Goal: Information Seeking & Learning: Learn about a topic

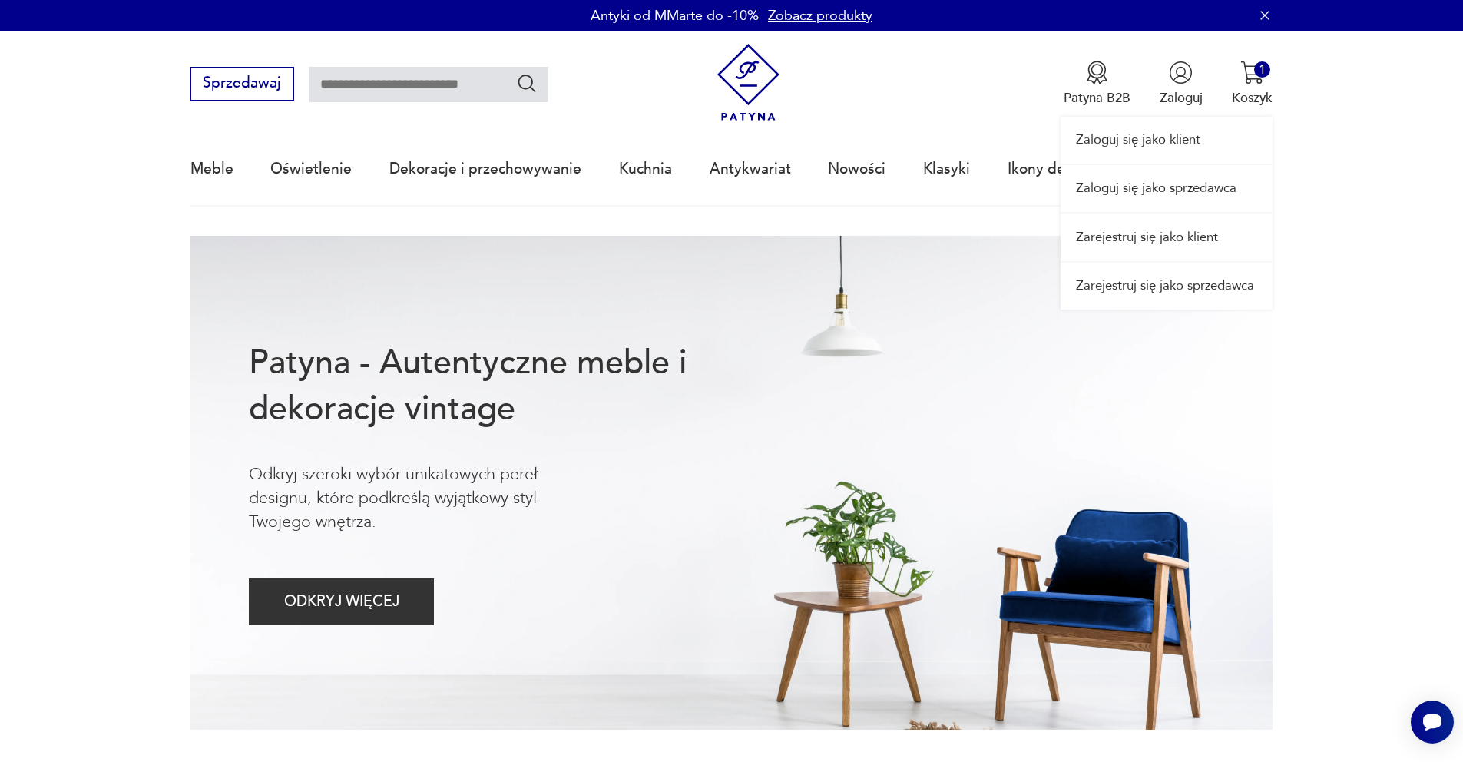
click at [1152, 184] on link "Zaloguj się jako sprzedawca" at bounding box center [1166, 188] width 212 height 47
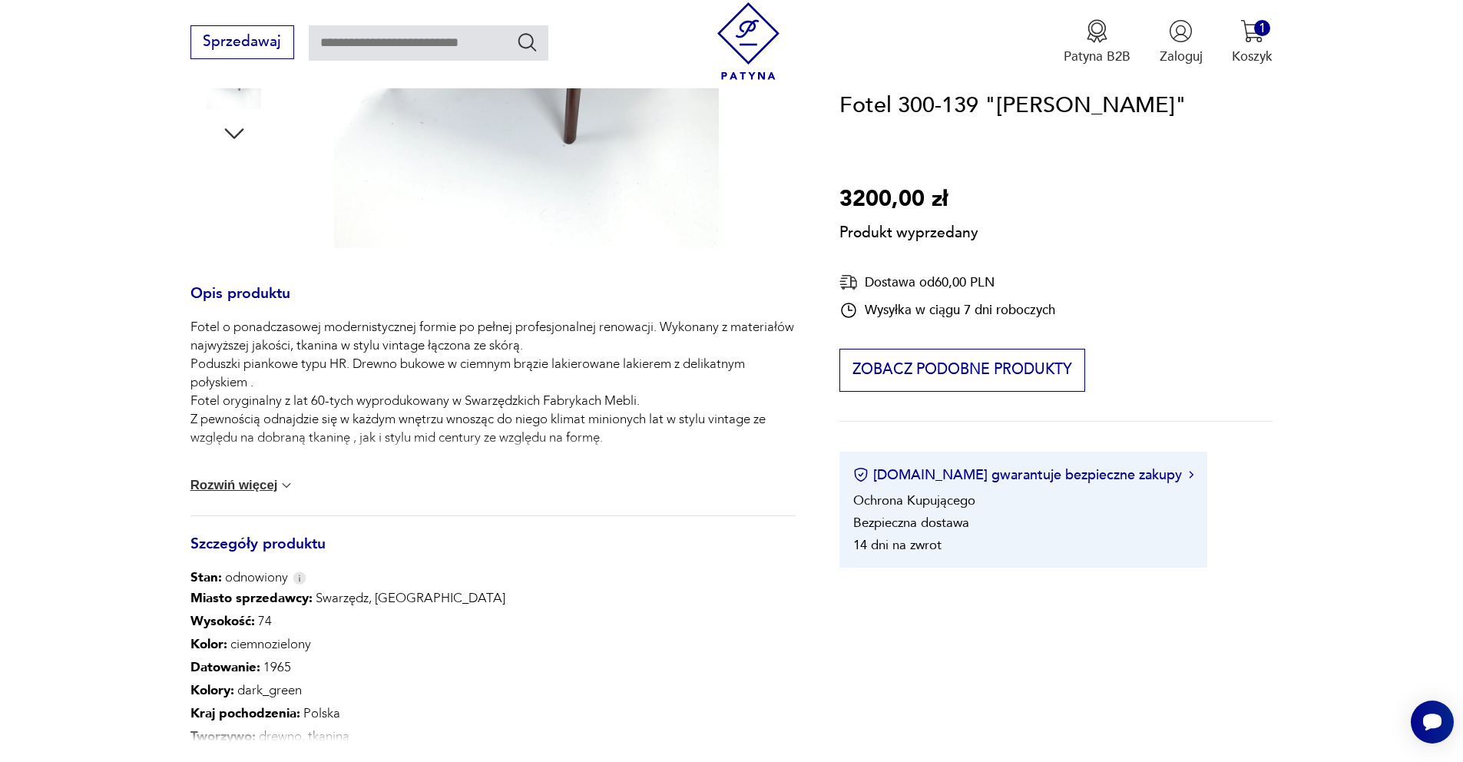
scroll to position [592, 0]
click at [243, 491] on button "Rozwiń więcej" at bounding box center [242, 483] width 104 height 15
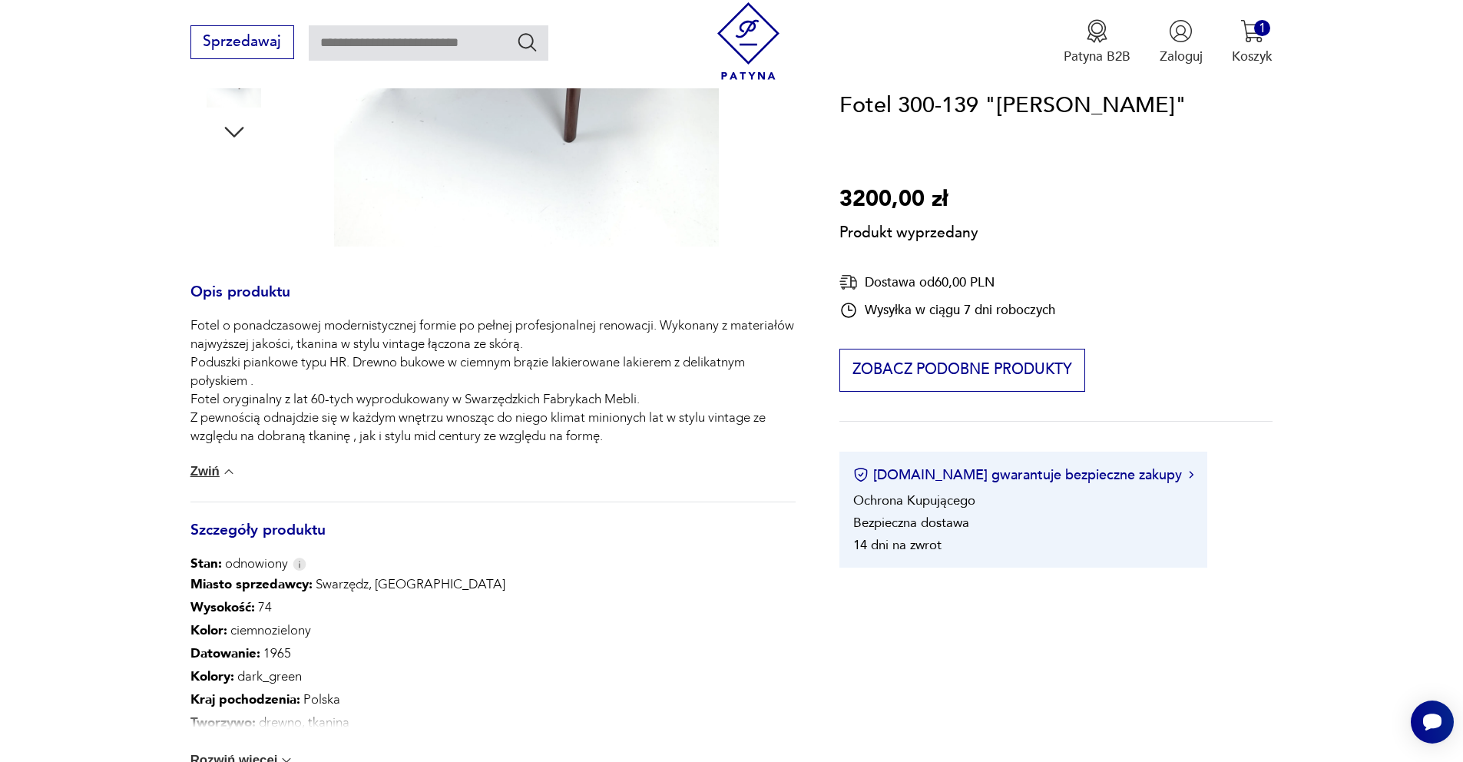
click at [225, 477] on img at bounding box center [228, 471] width 15 height 15
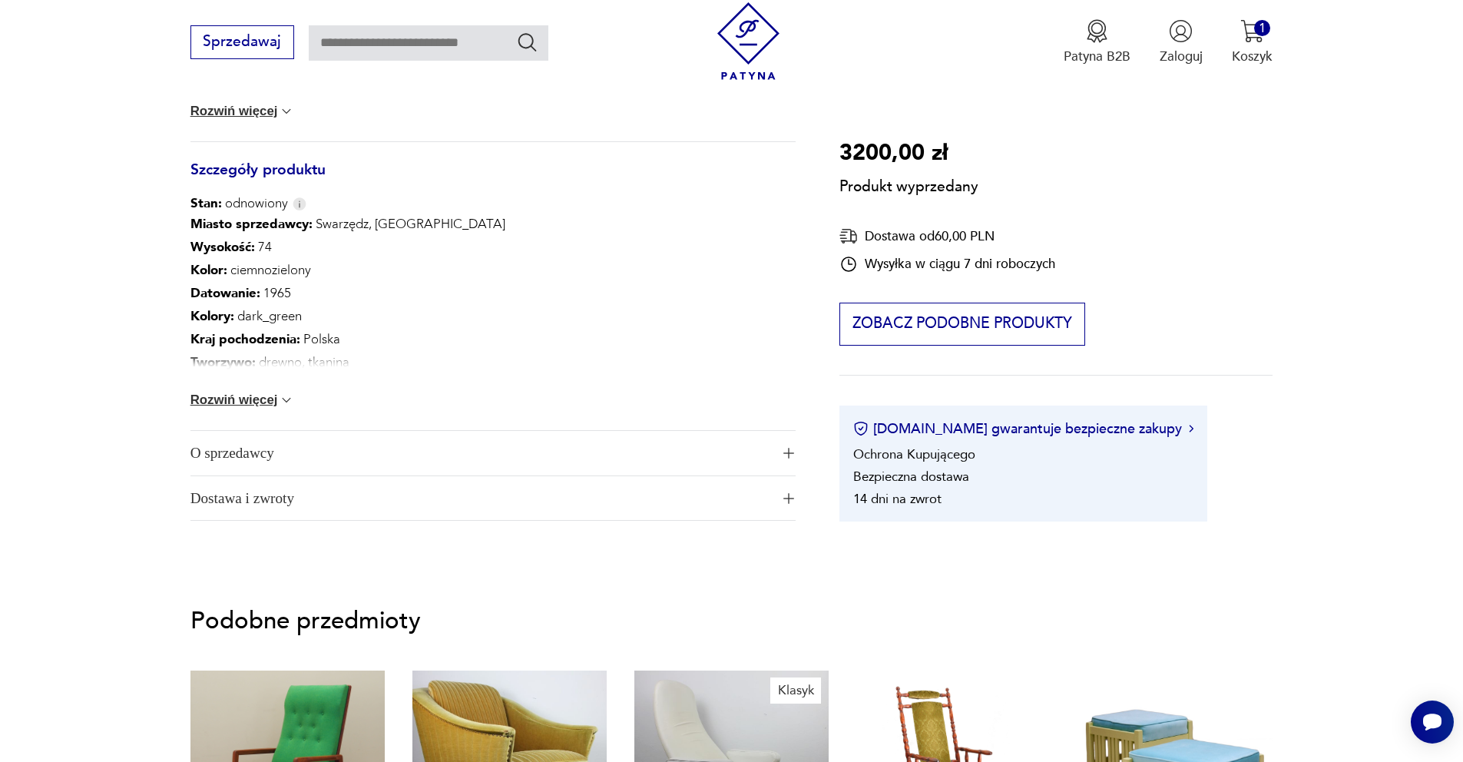
scroll to position [957, 0]
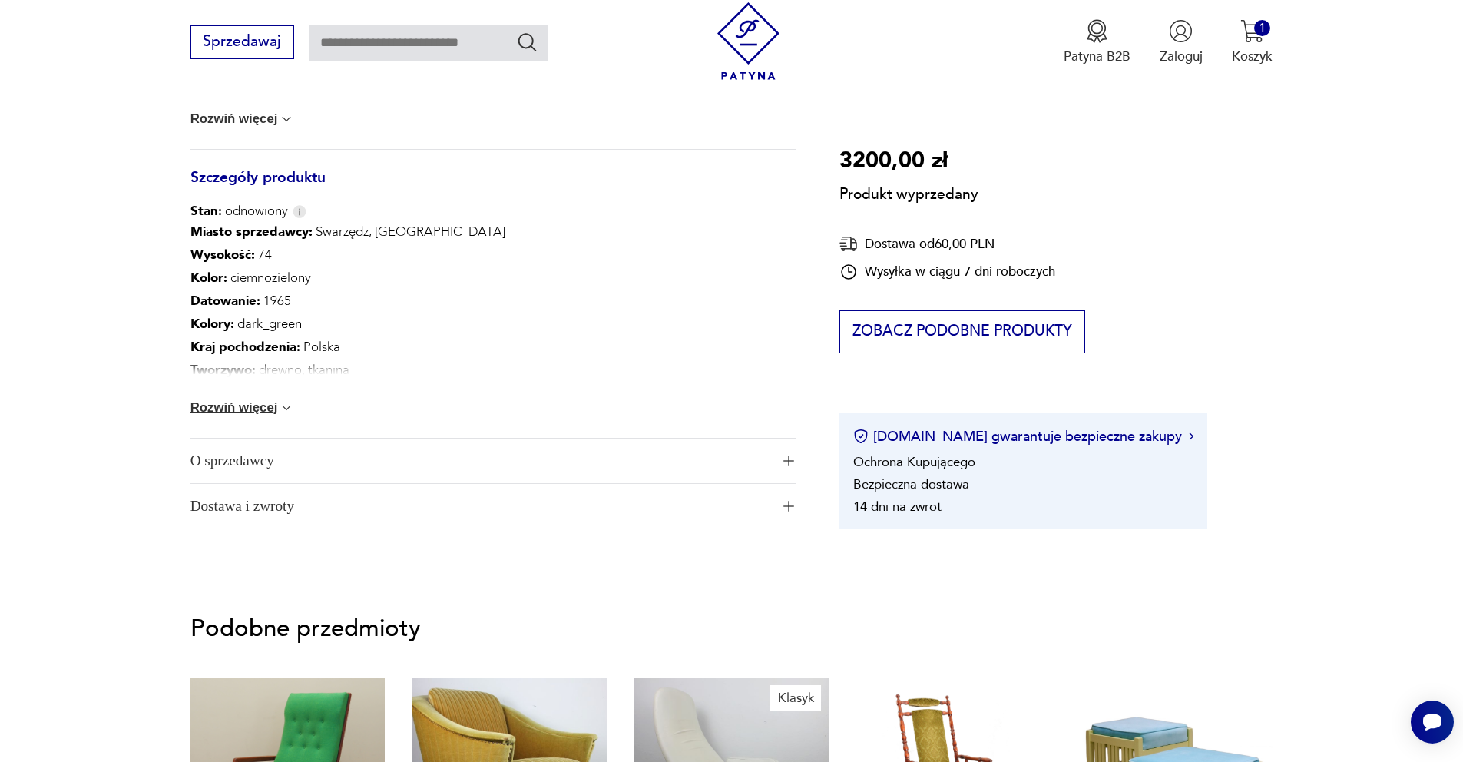
click at [262, 416] on div "Miasto sprzedawcy : Swarzędz, Poznań Wysokość : 74 Kolor: ciemnozielony Datowan…" at bounding box center [492, 328] width 605 height 217
click at [262, 408] on button "Rozwiń więcej" at bounding box center [242, 407] width 104 height 15
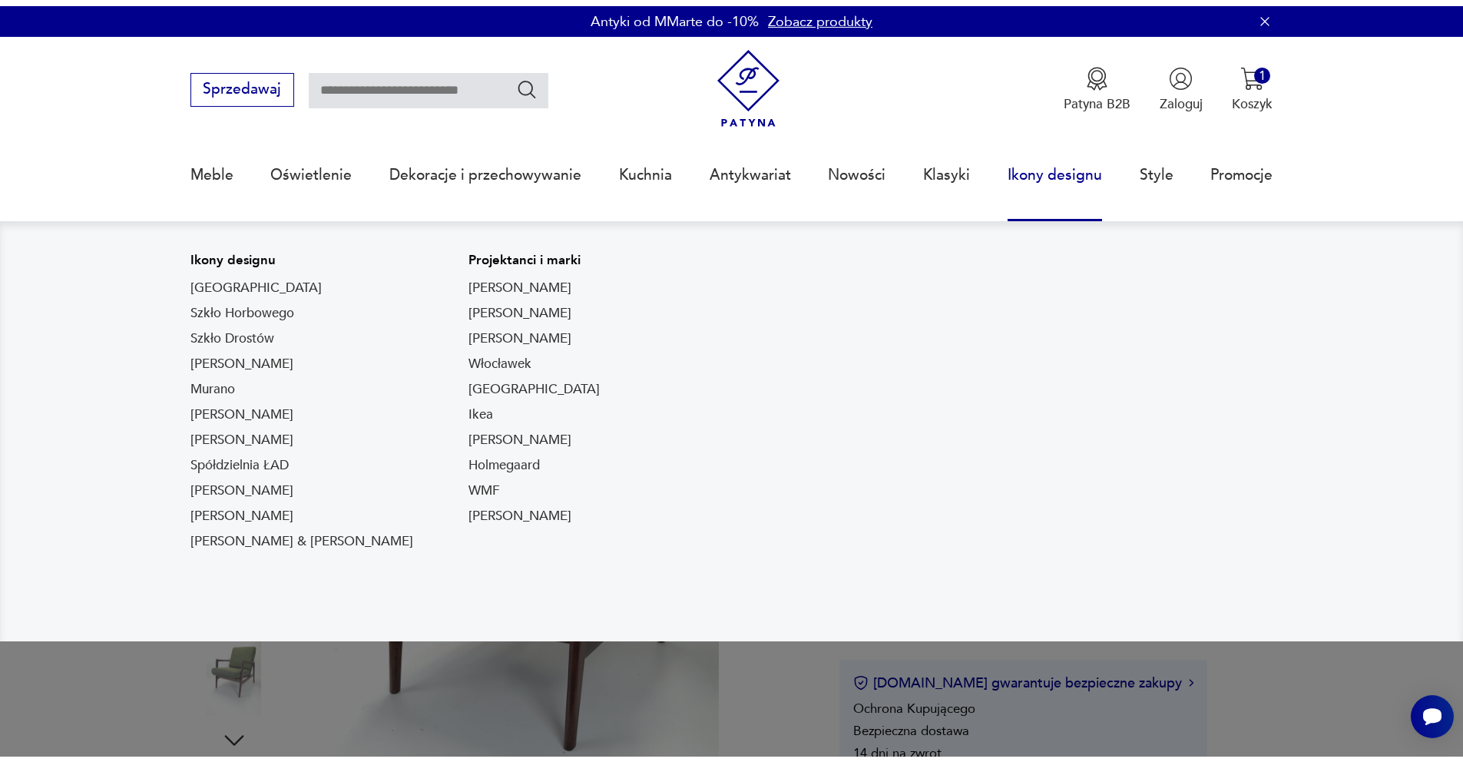
scroll to position [518, 0]
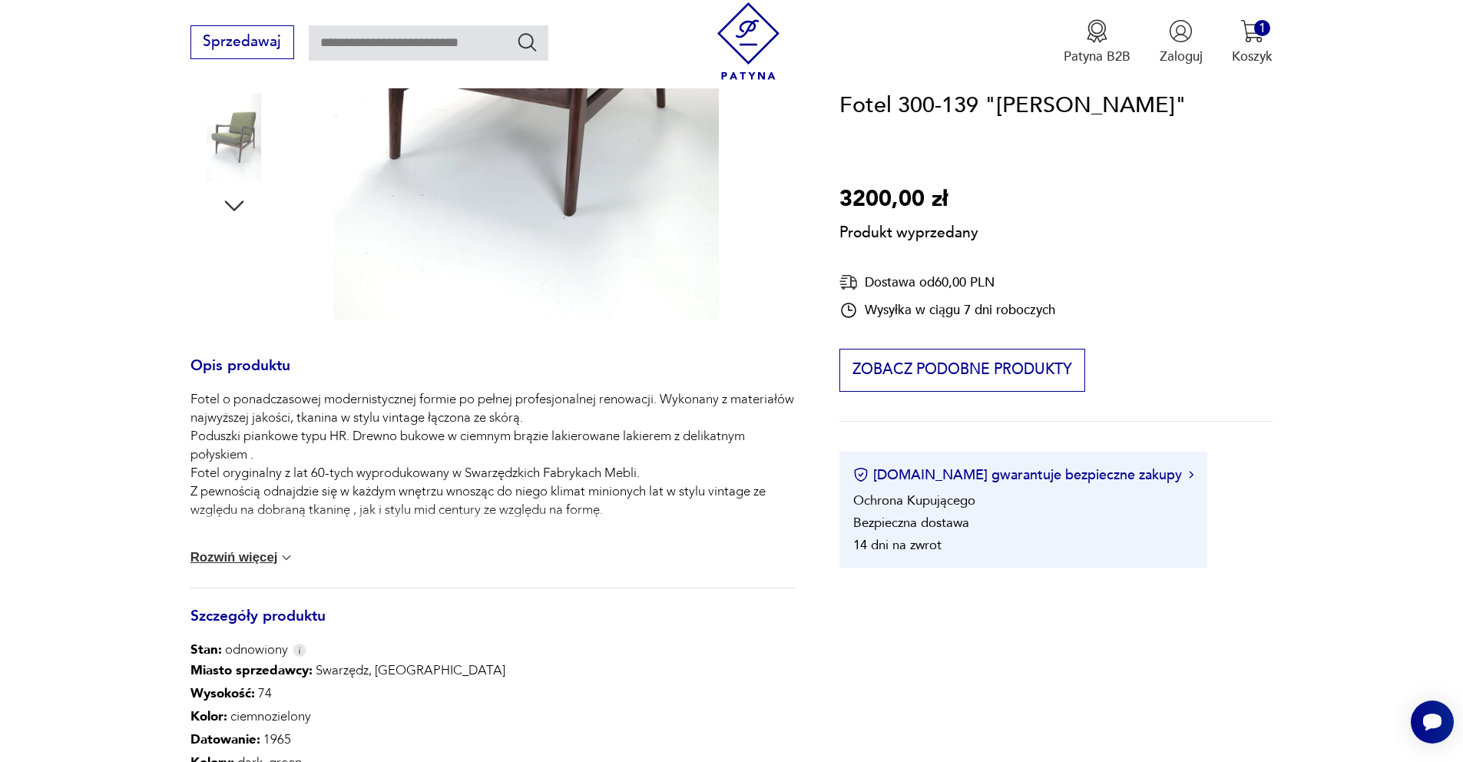
click at [235, 197] on div "Produkt wyprzedany Opis produktu Fotel o ponadczasowej modernistycznej formie p…" at bounding box center [492, 468] width 605 height 1413
click at [233, 208] on div "Produkt wyprzedany Opis produktu Fotel o ponadczasowej modernistycznej formie p…" at bounding box center [492, 468] width 605 height 1413
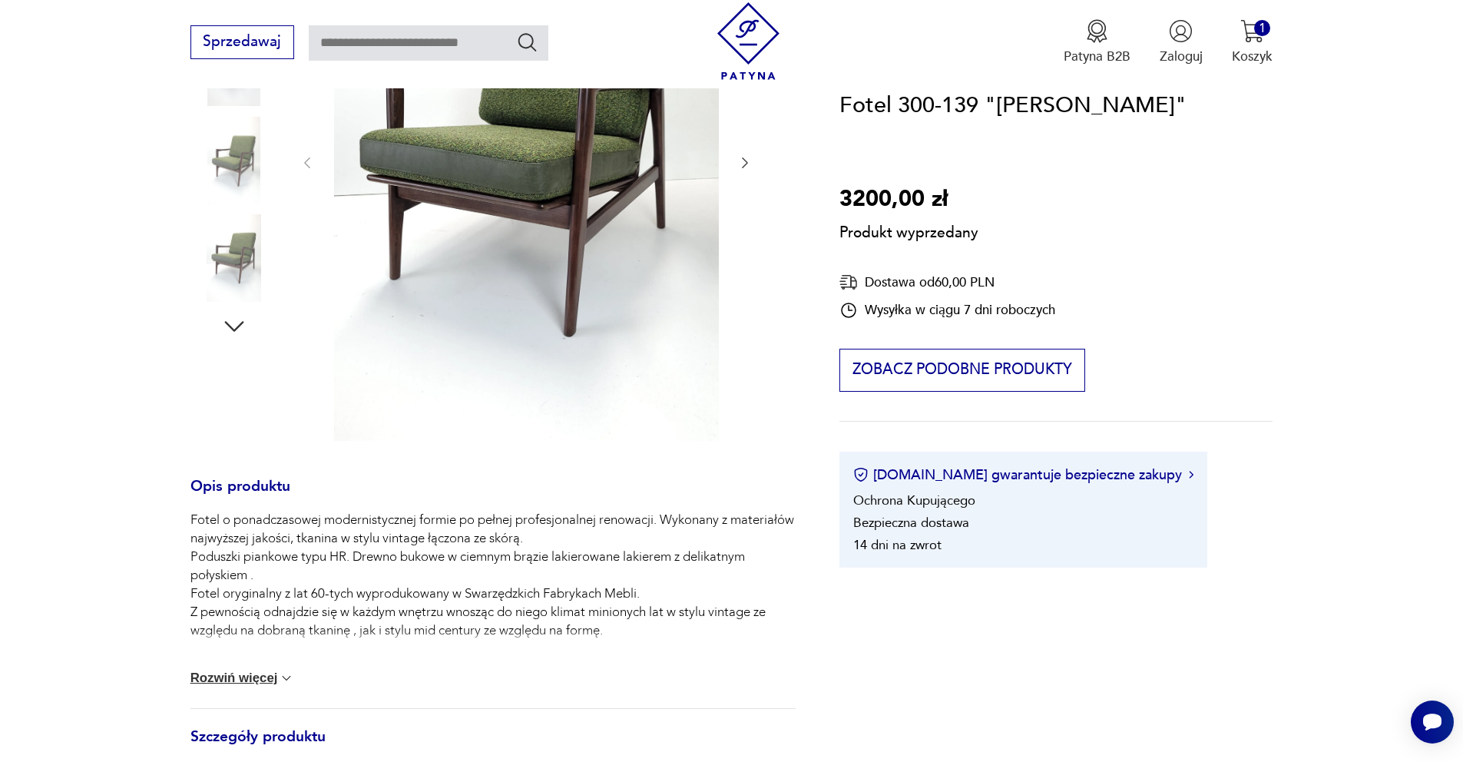
scroll to position [369, 0]
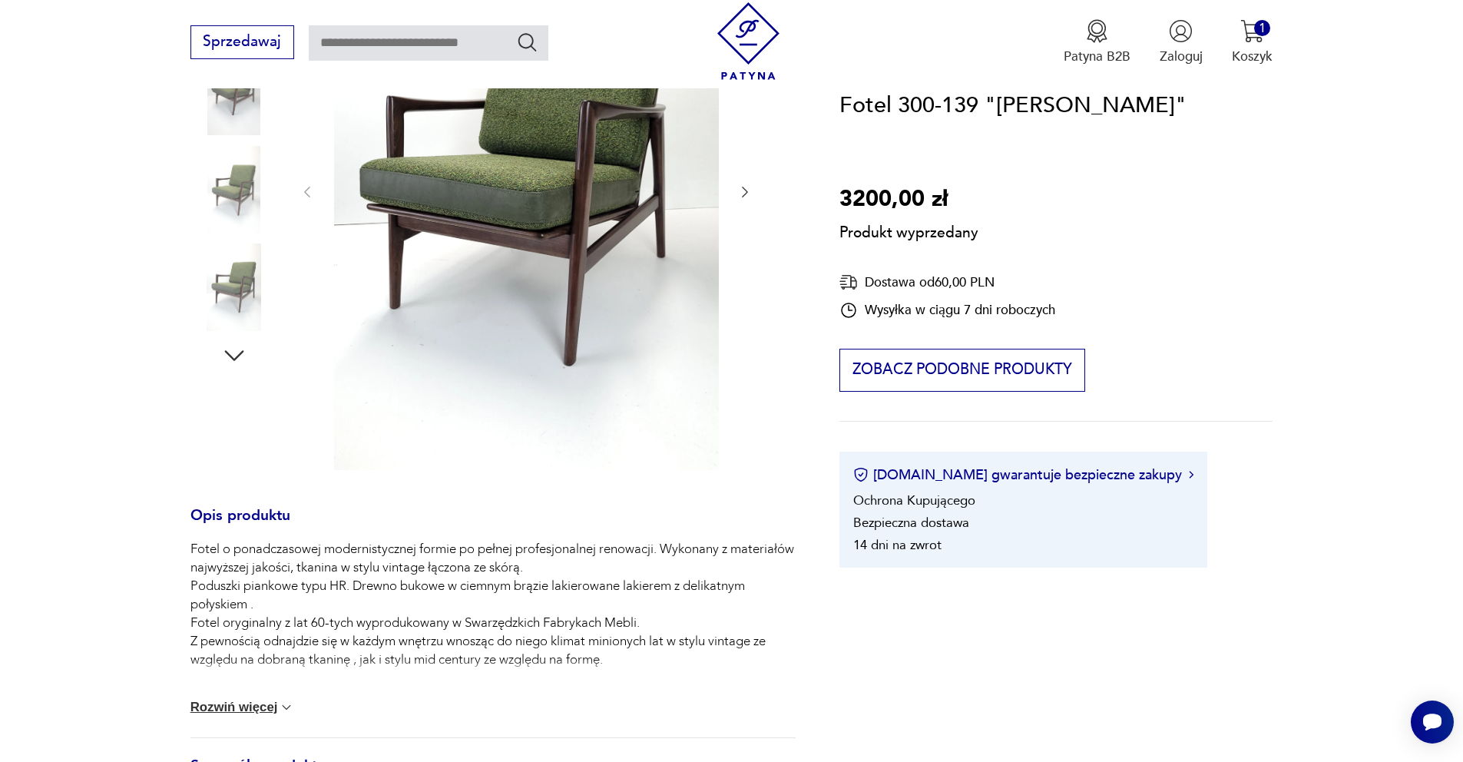
click at [235, 287] on div "Produkt wyprzedany Opis produktu Fotel o ponadczasowej modernistycznej formie p…" at bounding box center [492, 618] width 605 height 1413
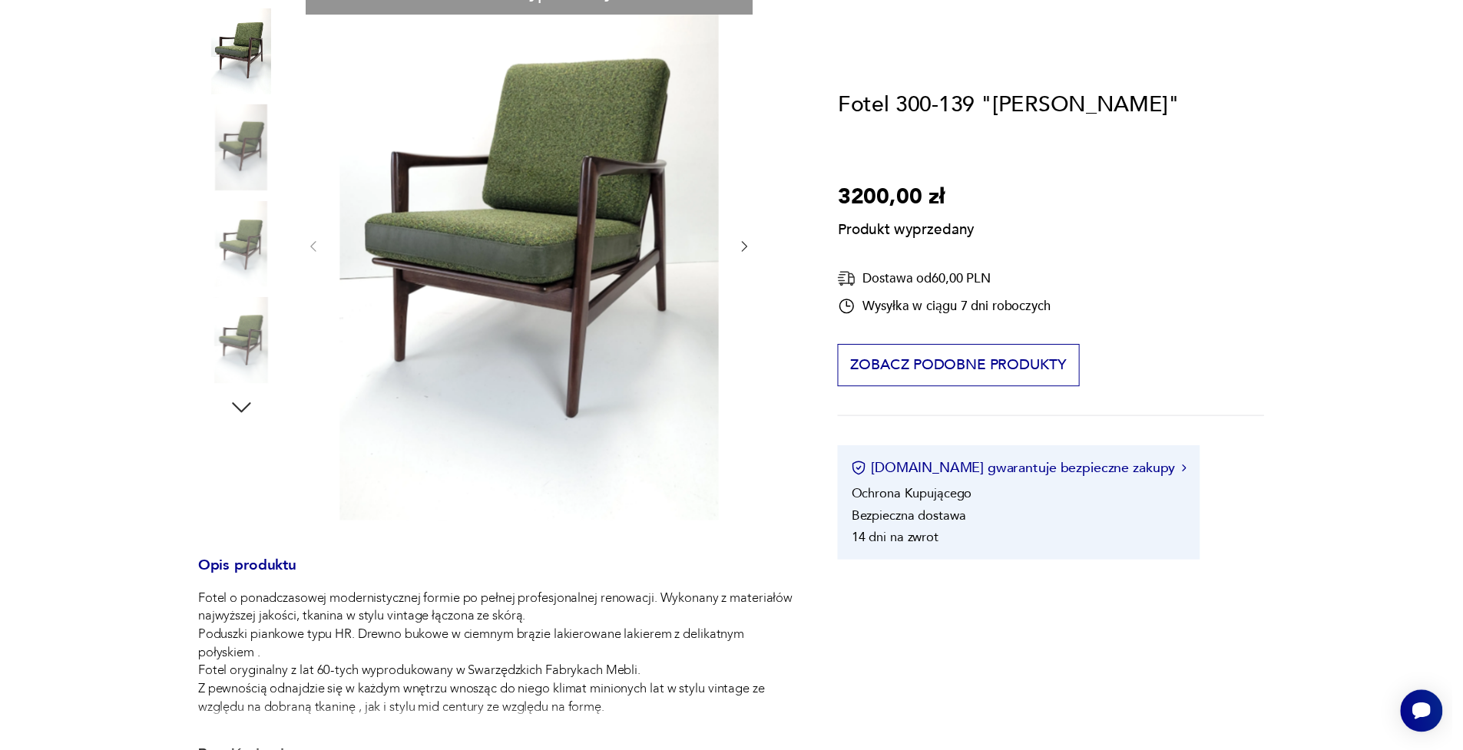
scroll to position [0, 0]
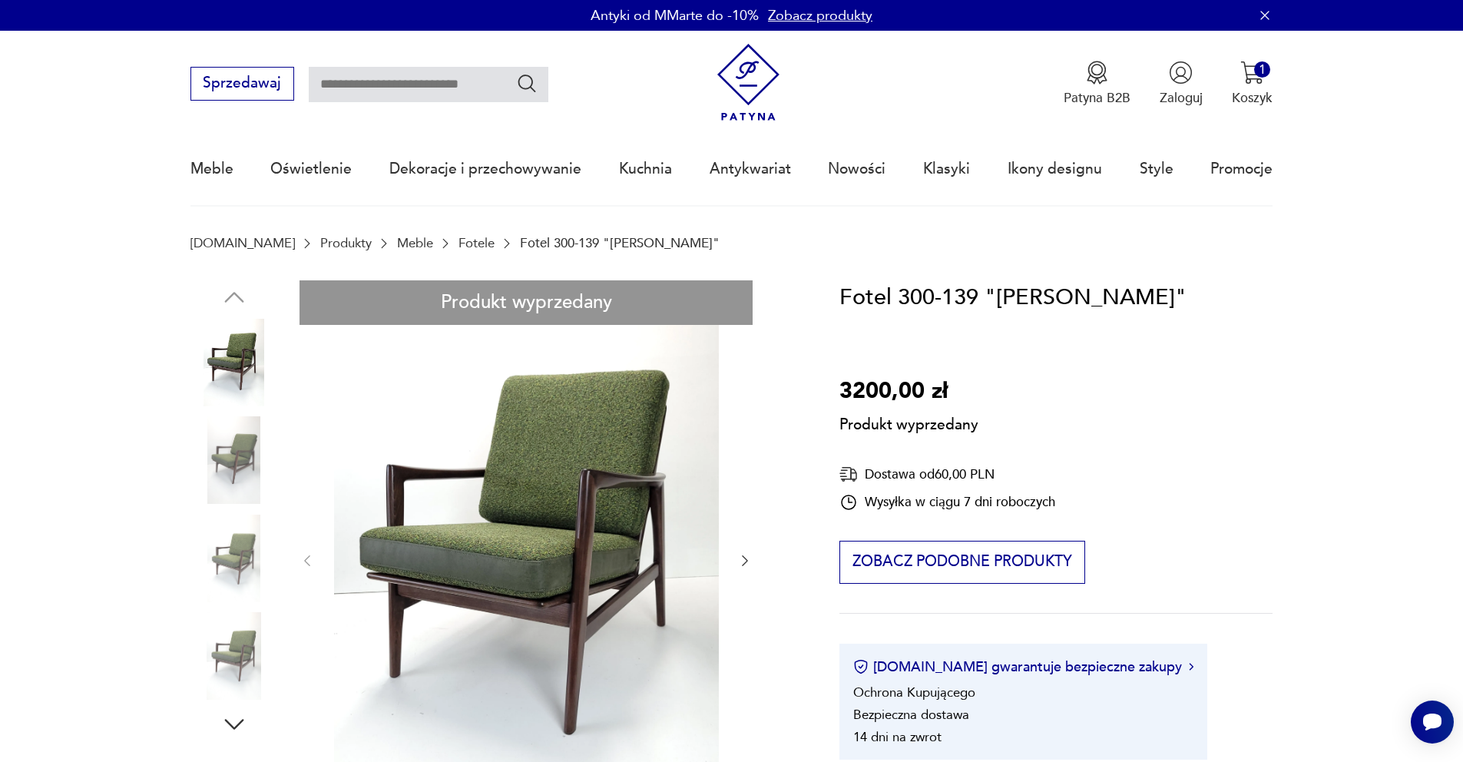
click at [403, 90] on input "text" at bounding box center [429, 84] width 240 height 35
type input "******"
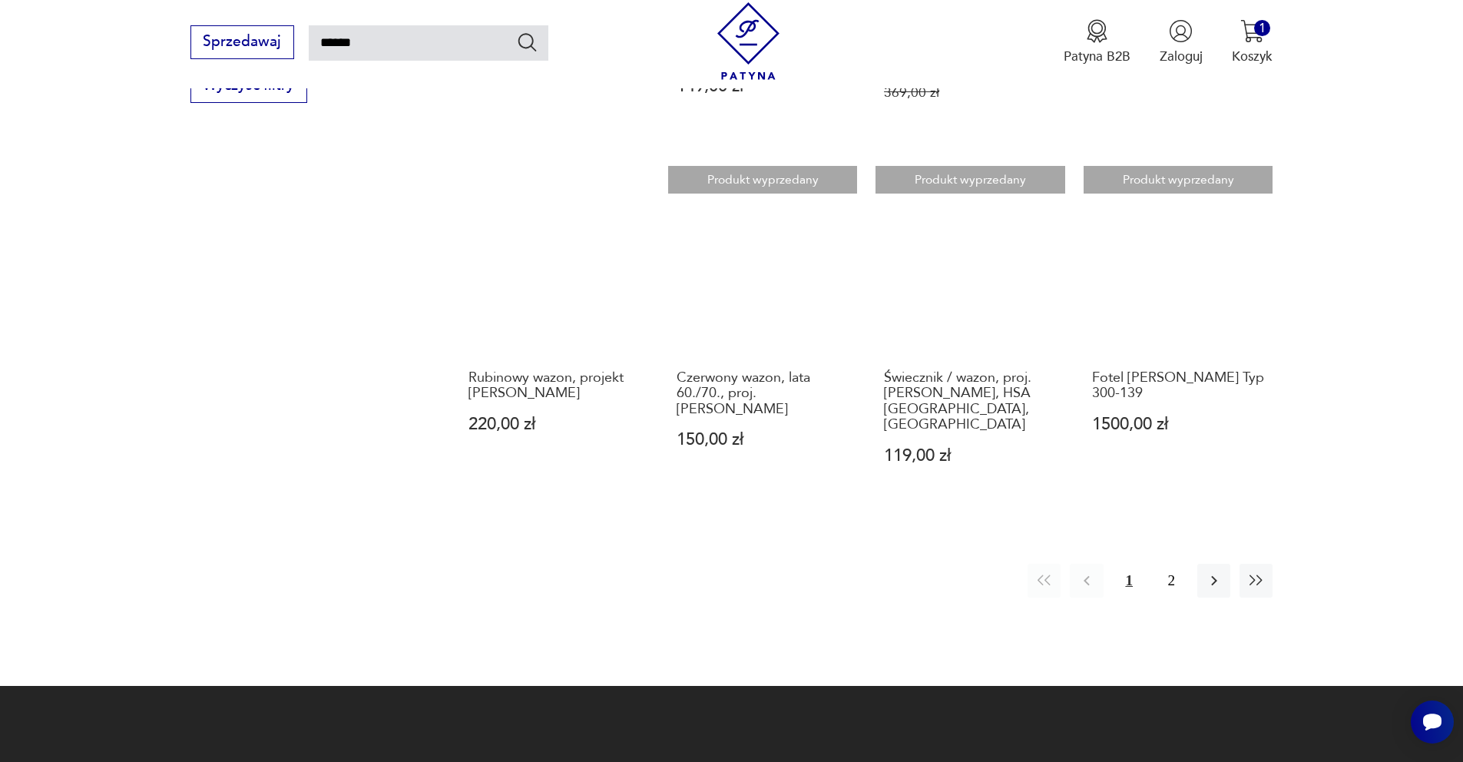
scroll to position [1338, 0]
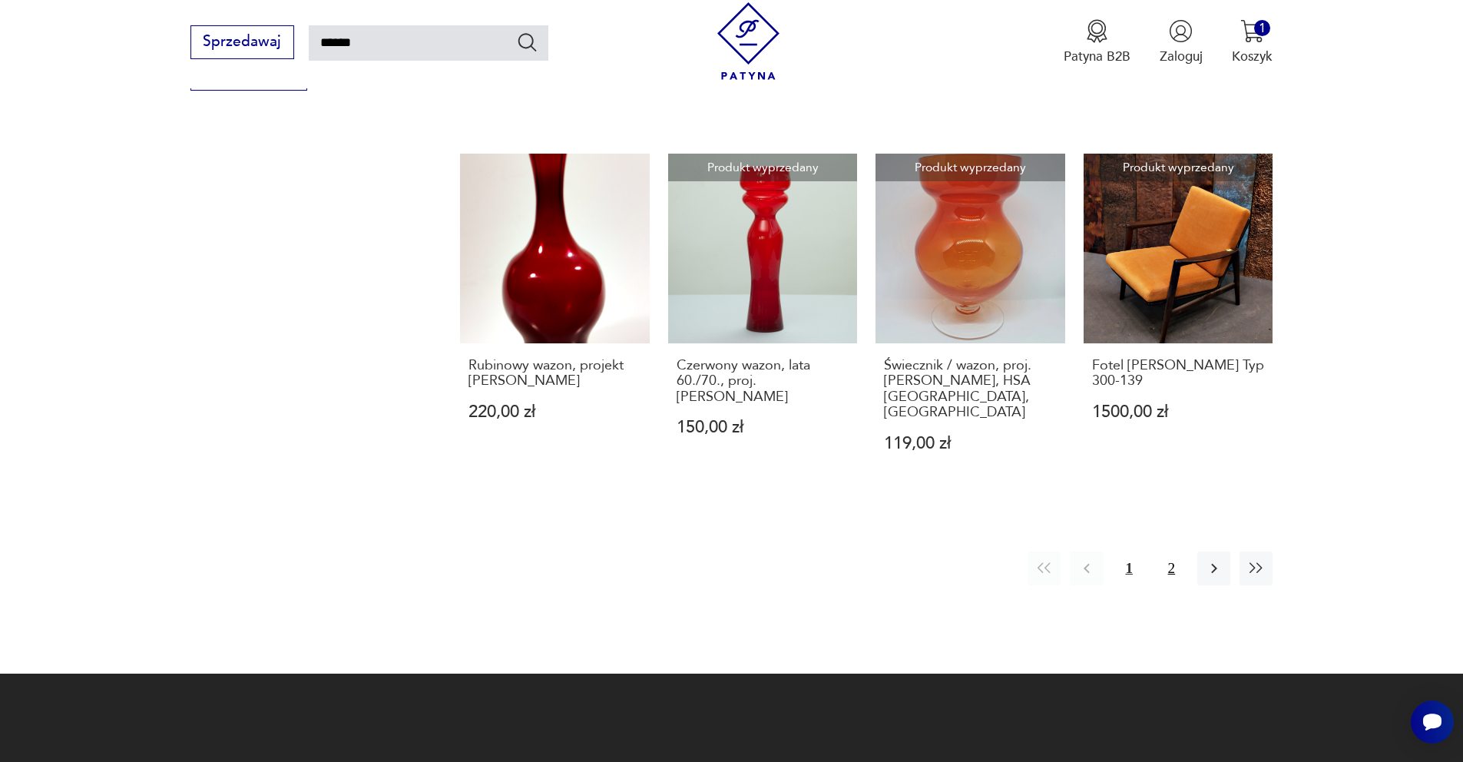
click at [1166, 551] on button "2" at bounding box center [1171, 567] width 33 height 33
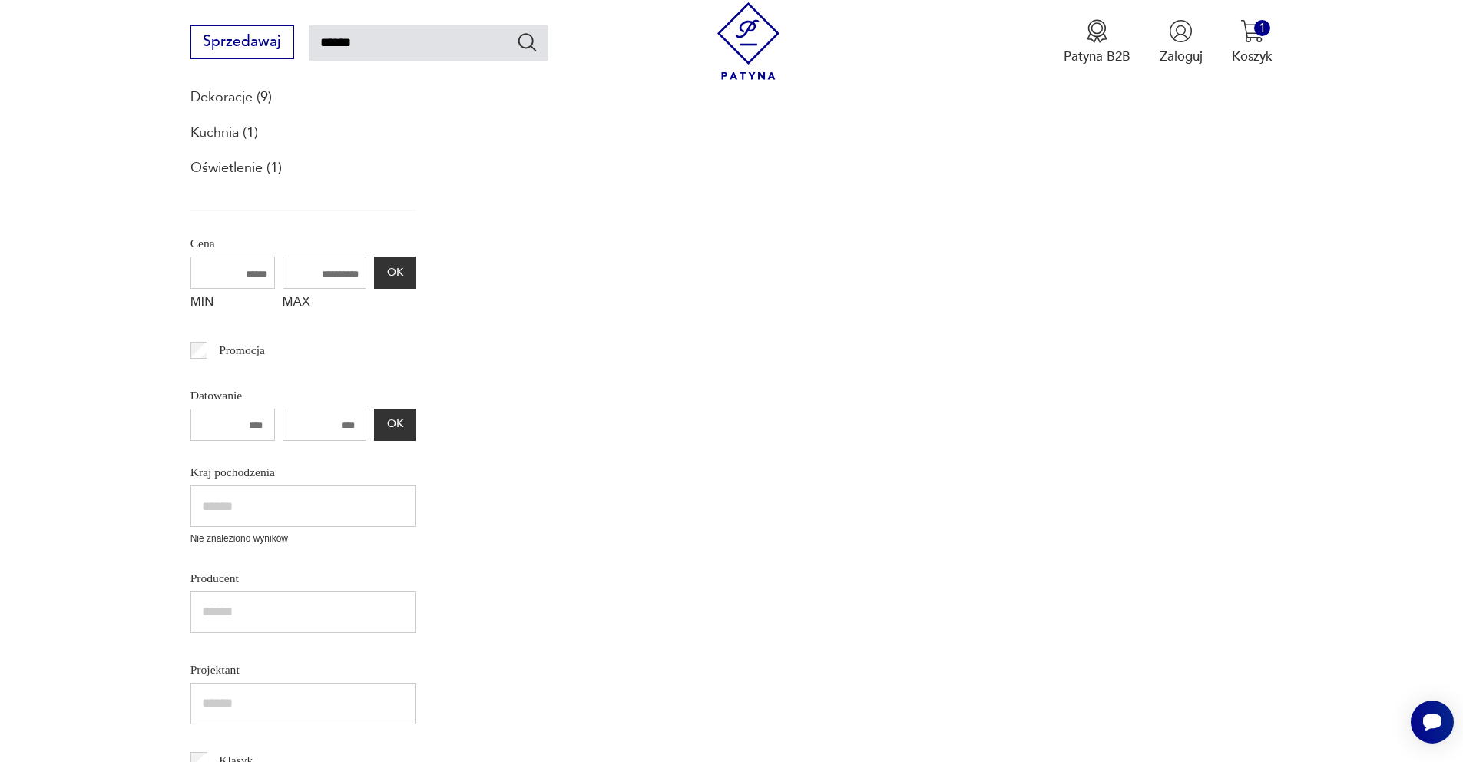
scroll to position [88, 0]
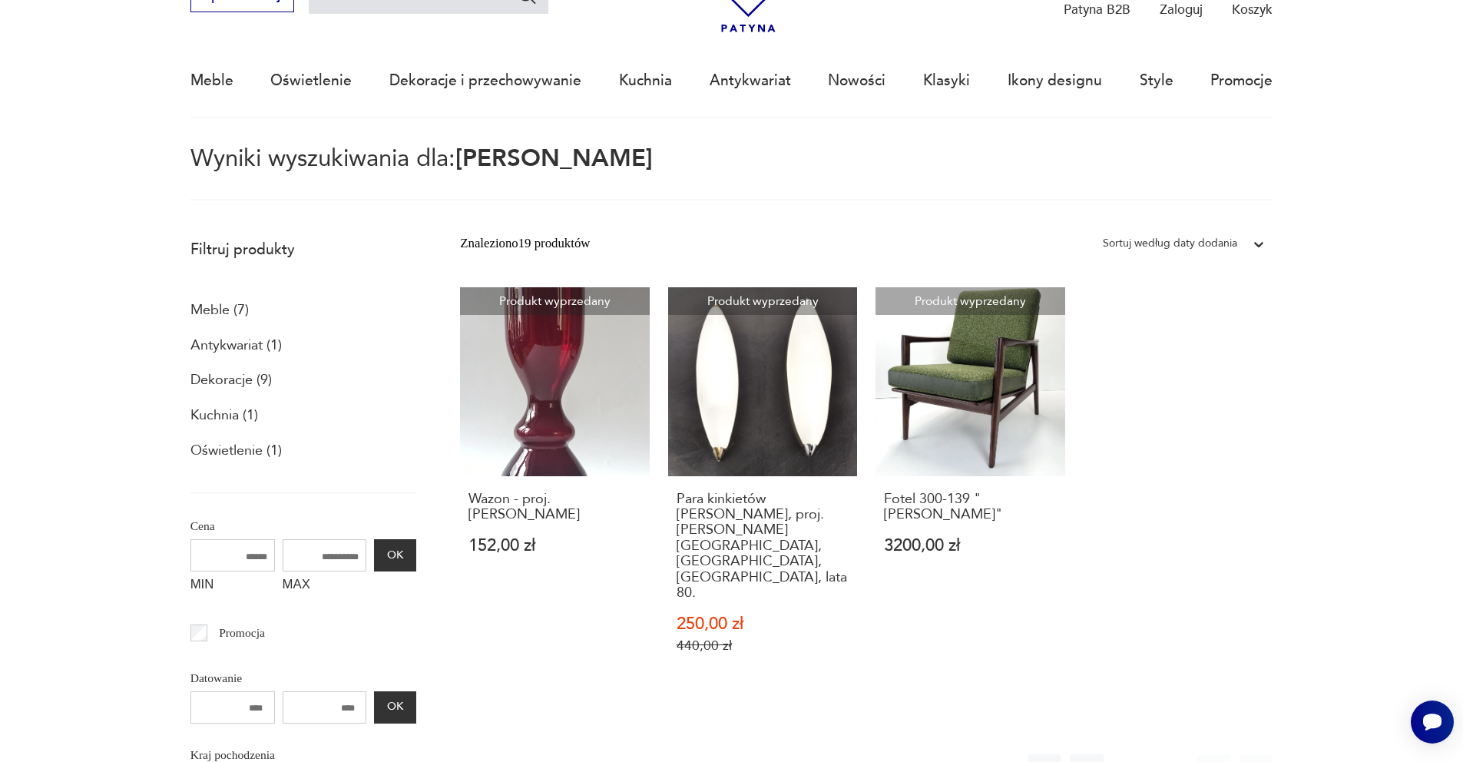
click at [1130, 754] on button "1" at bounding box center [1128, 770] width 33 height 33
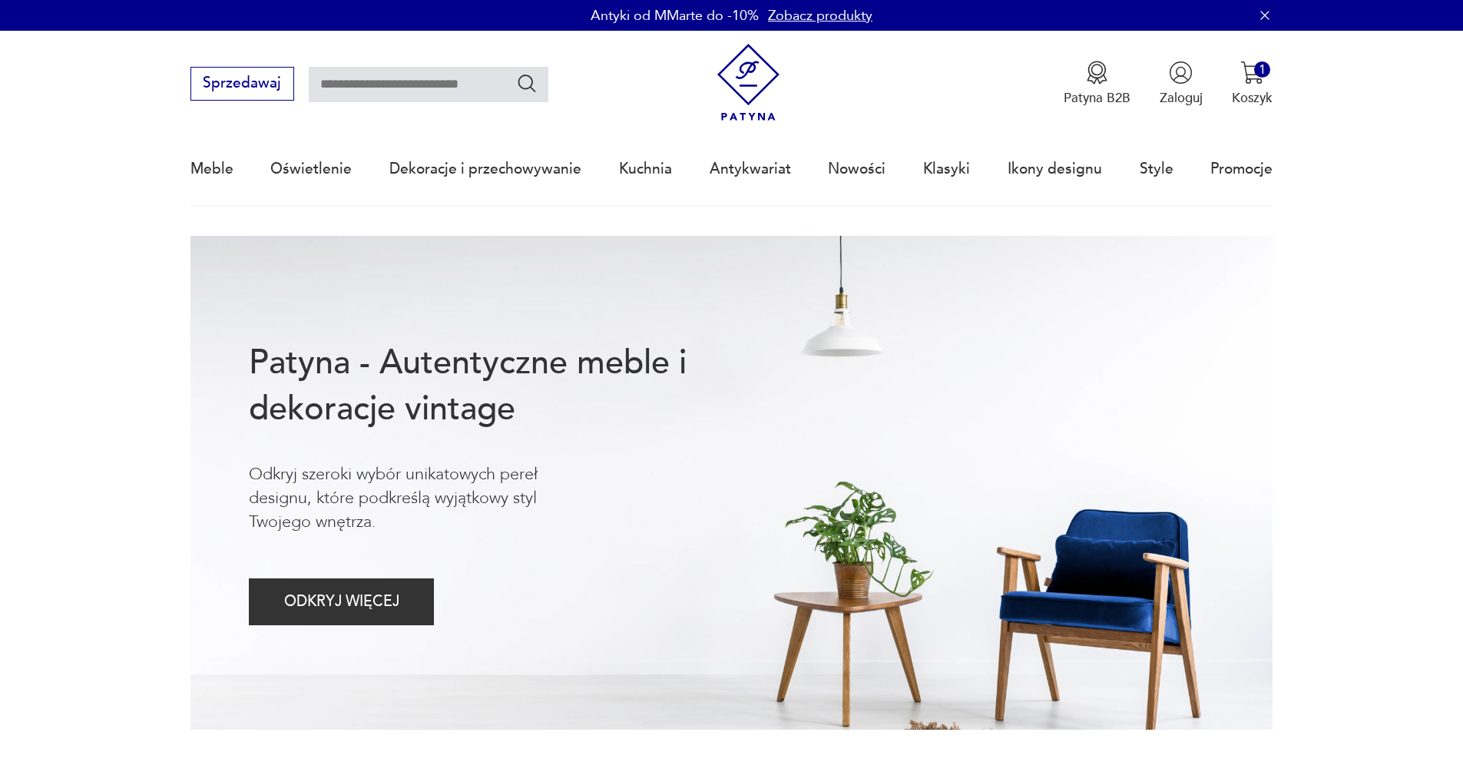
click at [468, 87] on input "text" at bounding box center [429, 84] width 240 height 35
type input "******"
click at [521, 82] on icon "Szukaj" at bounding box center [527, 83] width 22 height 22
type input "******"
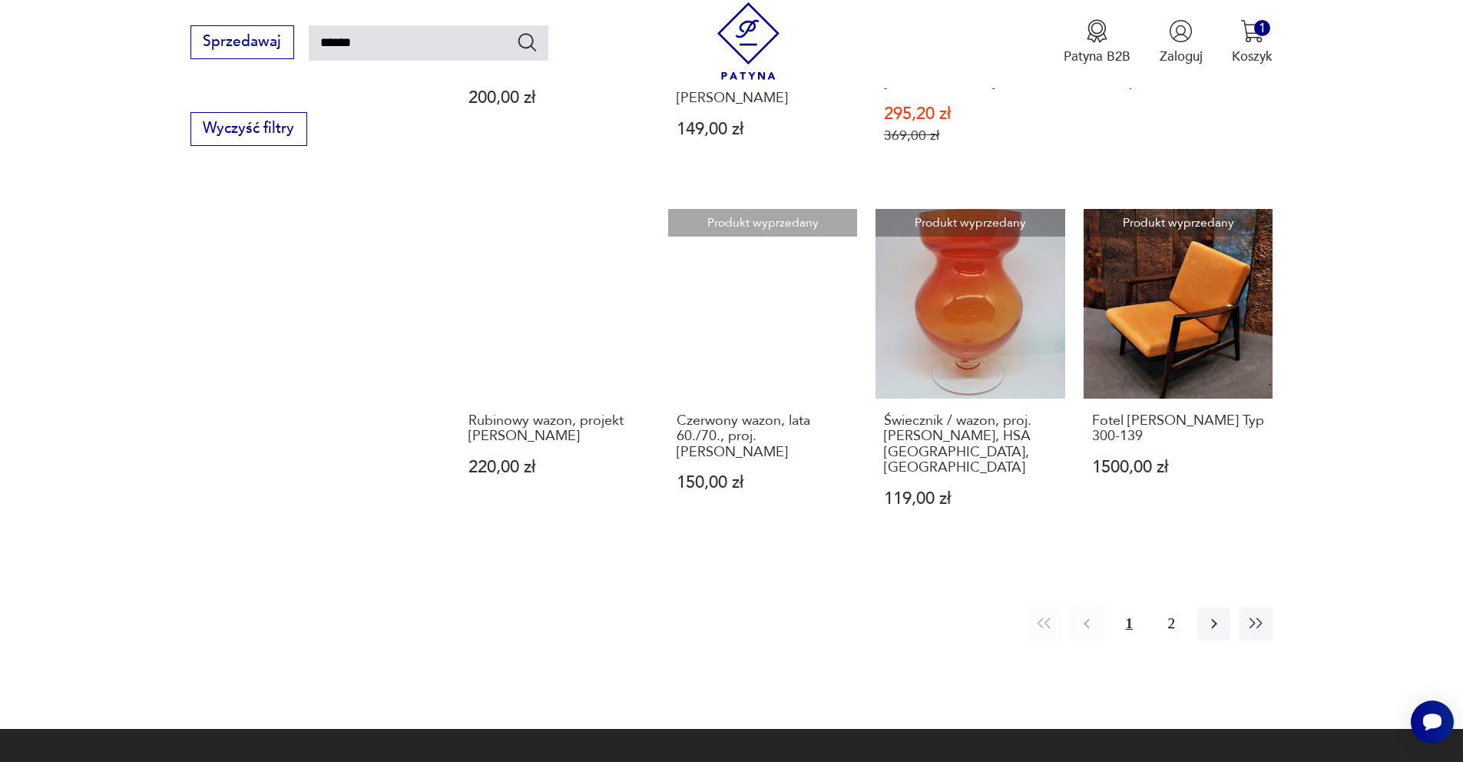
scroll to position [1282, 0]
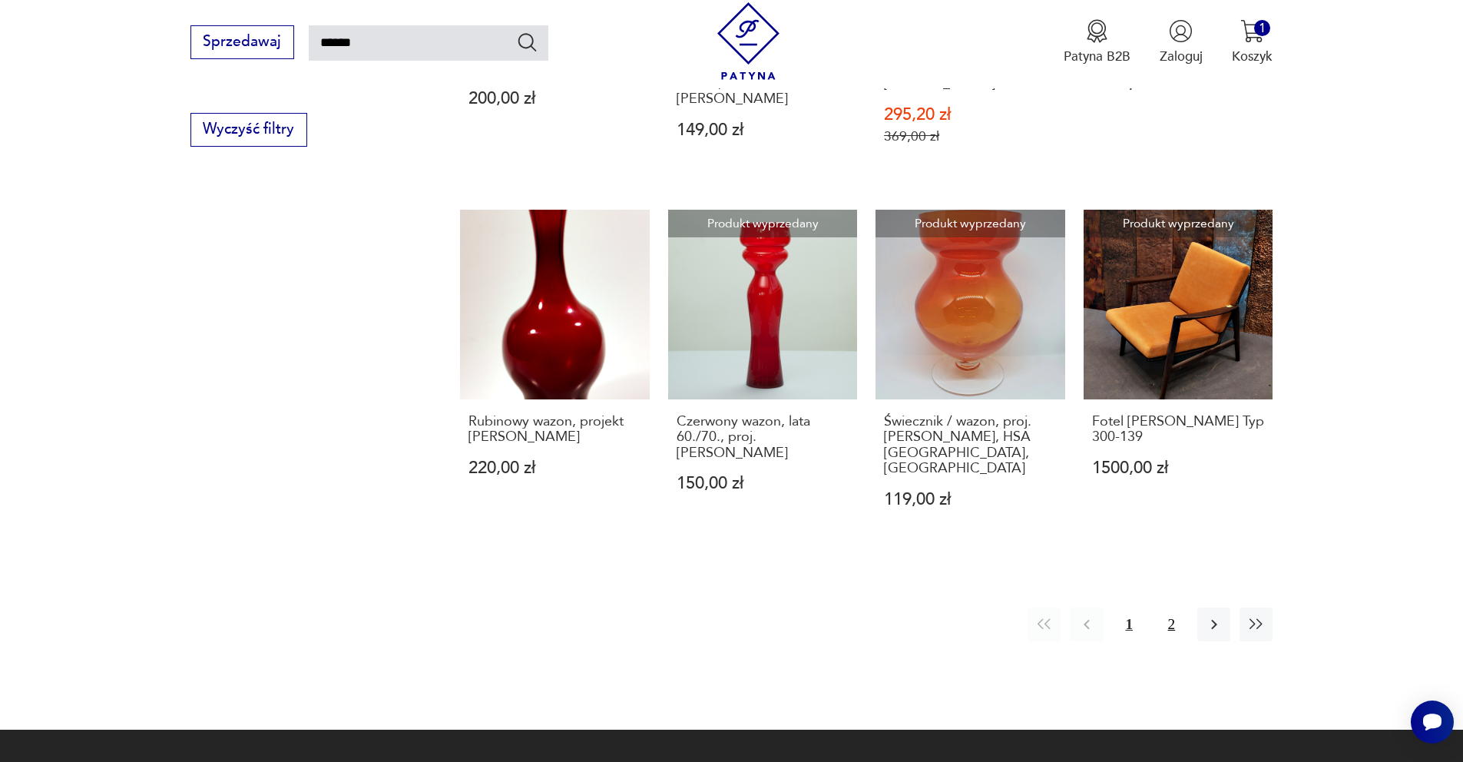
click at [1162, 607] on button "2" at bounding box center [1171, 623] width 33 height 33
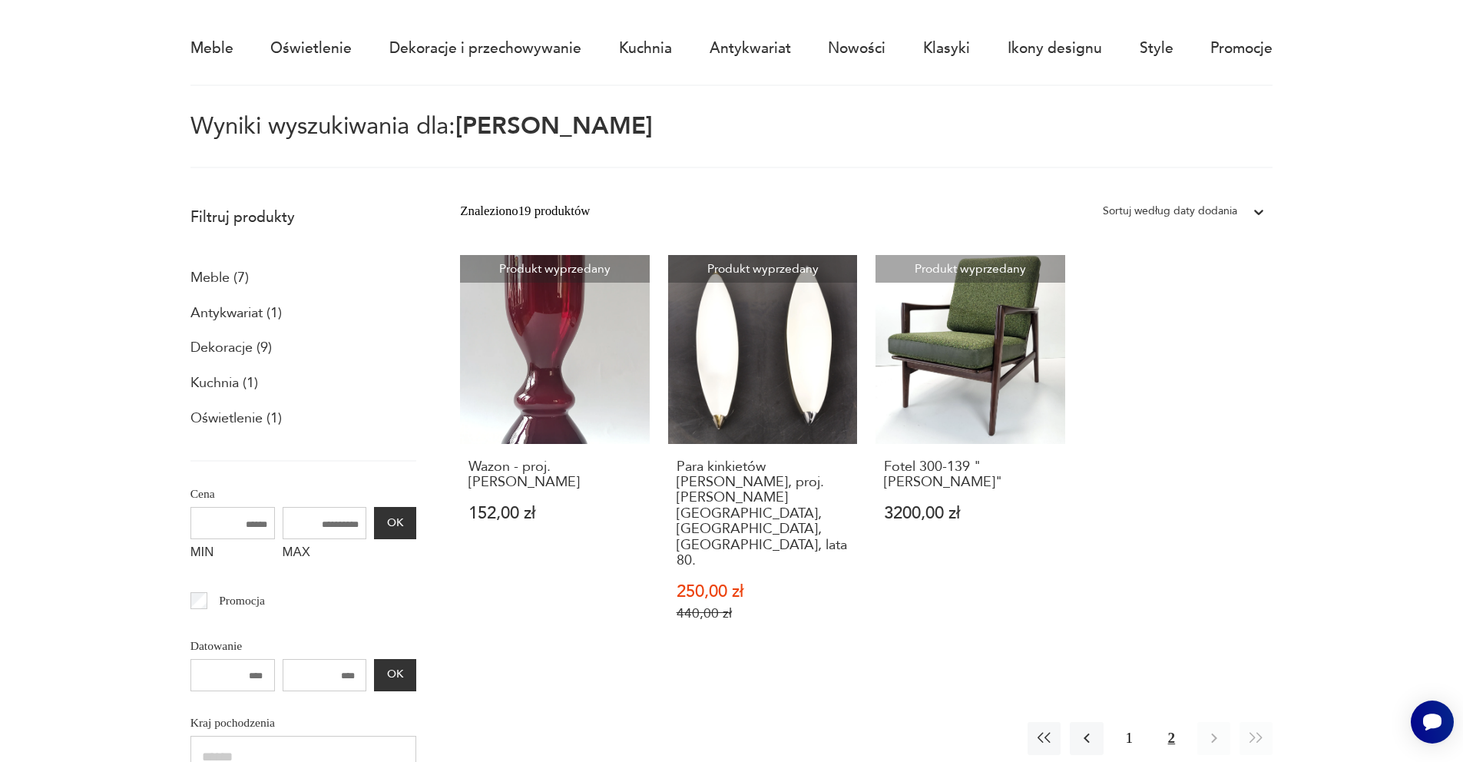
scroll to position [225, 0]
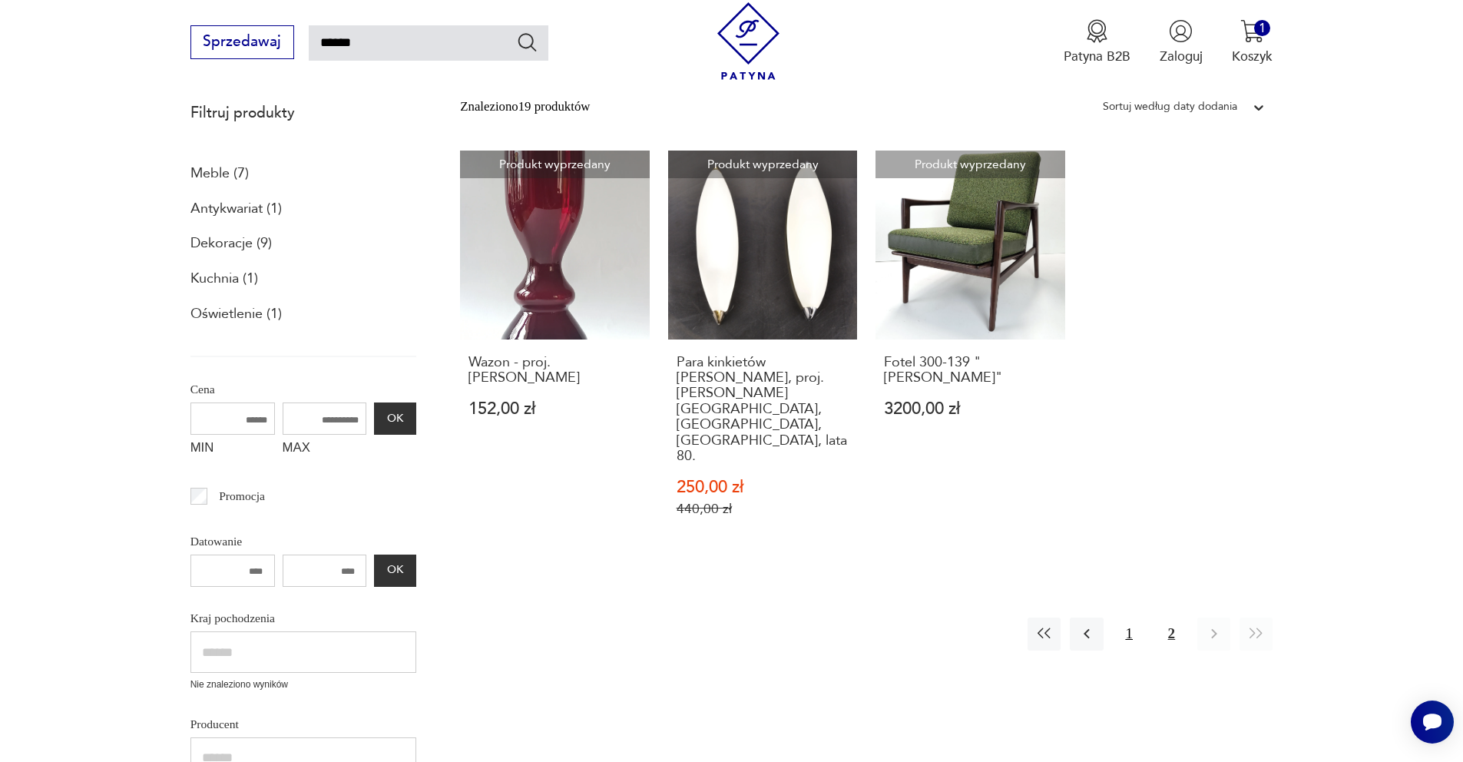
click at [1126, 617] on button "1" at bounding box center [1128, 633] width 33 height 33
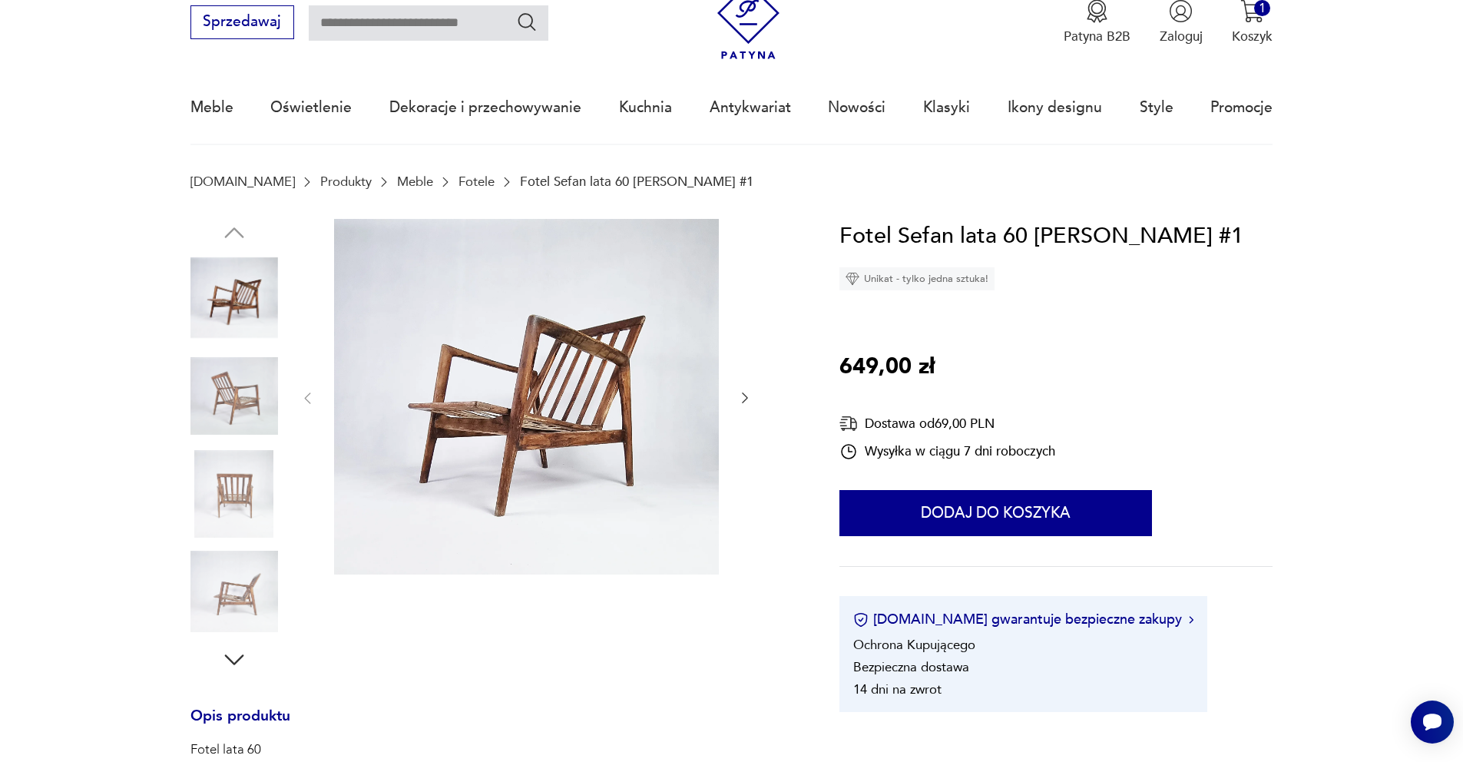
scroll to position [76, 0]
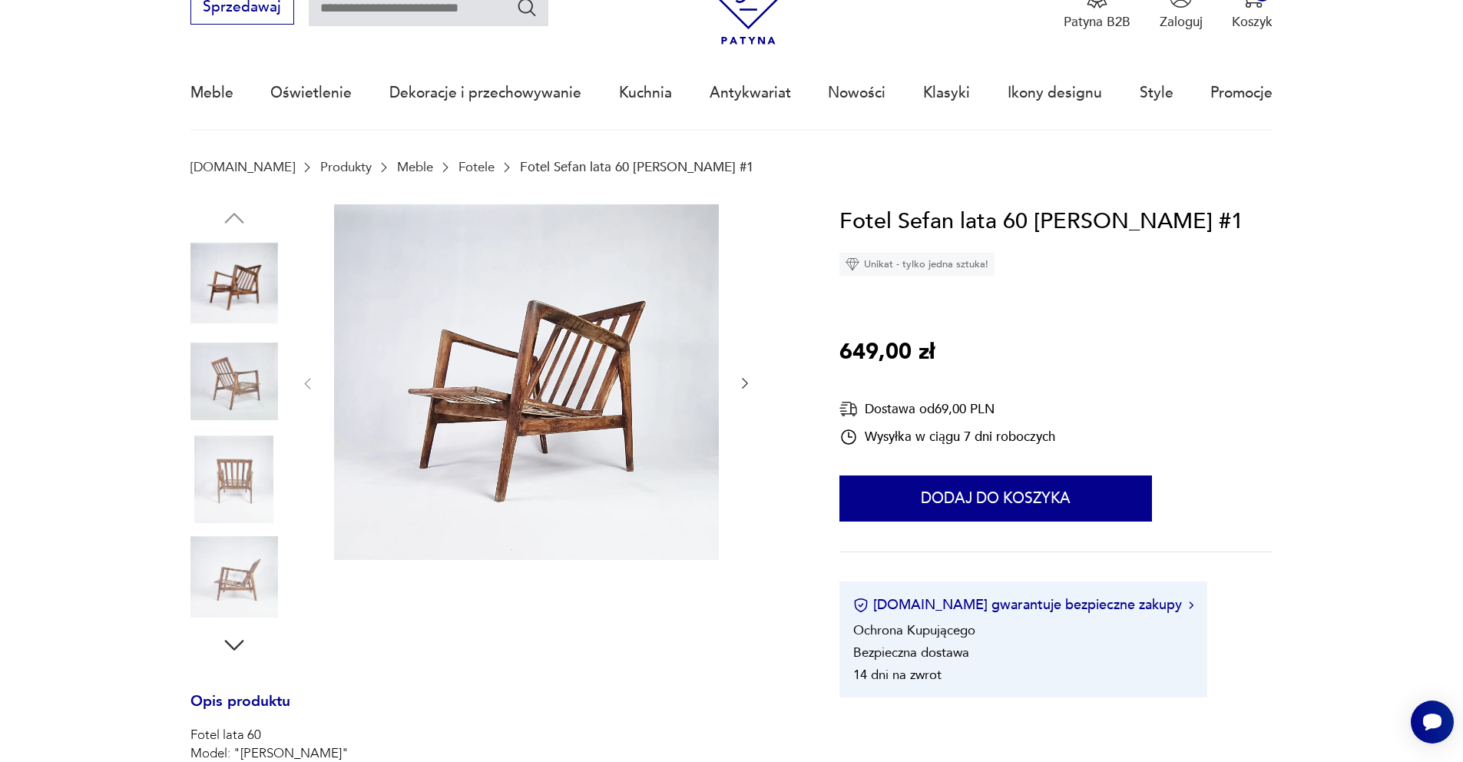
click at [746, 384] on icon "button" at bounding box center [744, 382] width 15 height 15
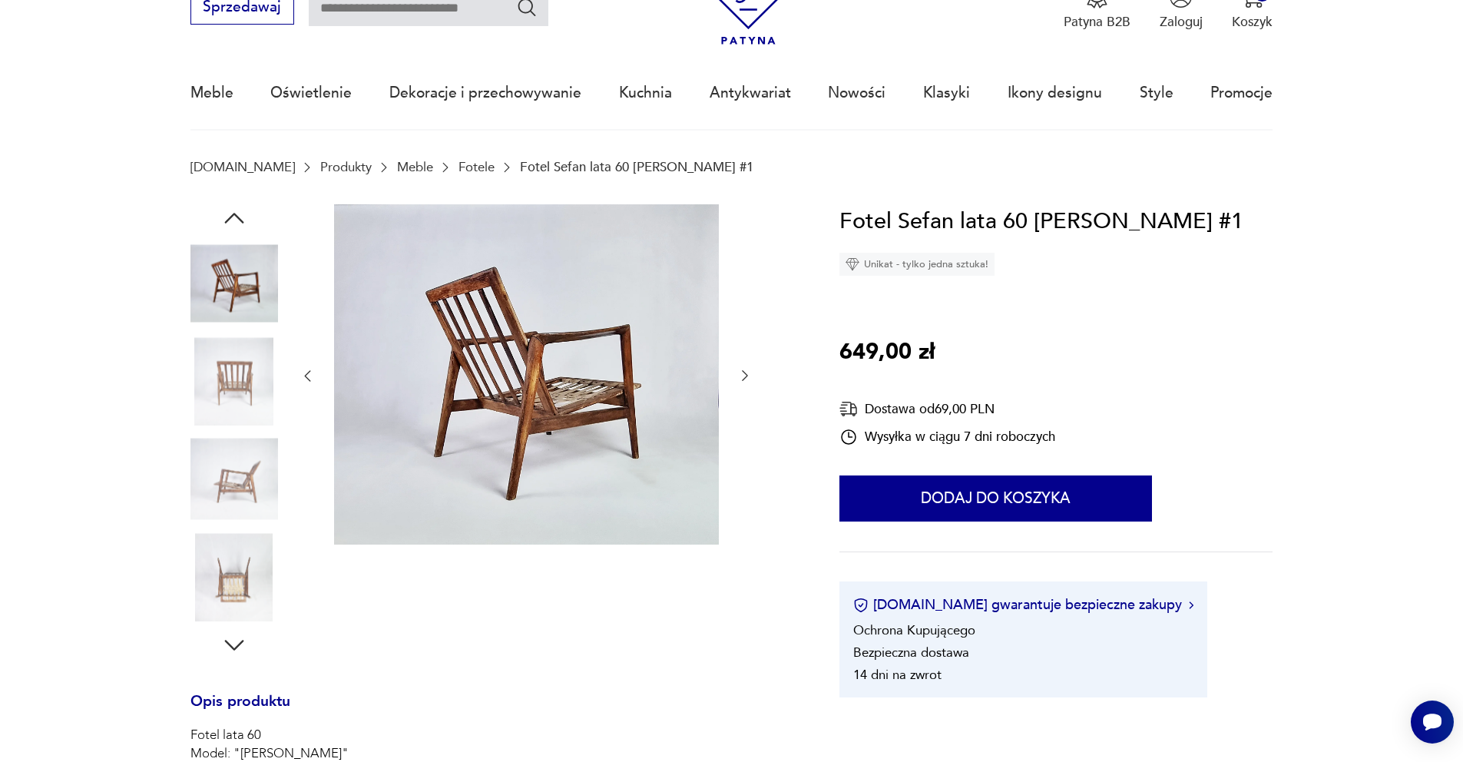
click at [746, 384] on button "button" at bounding box center [744, 376] width 15 height 18
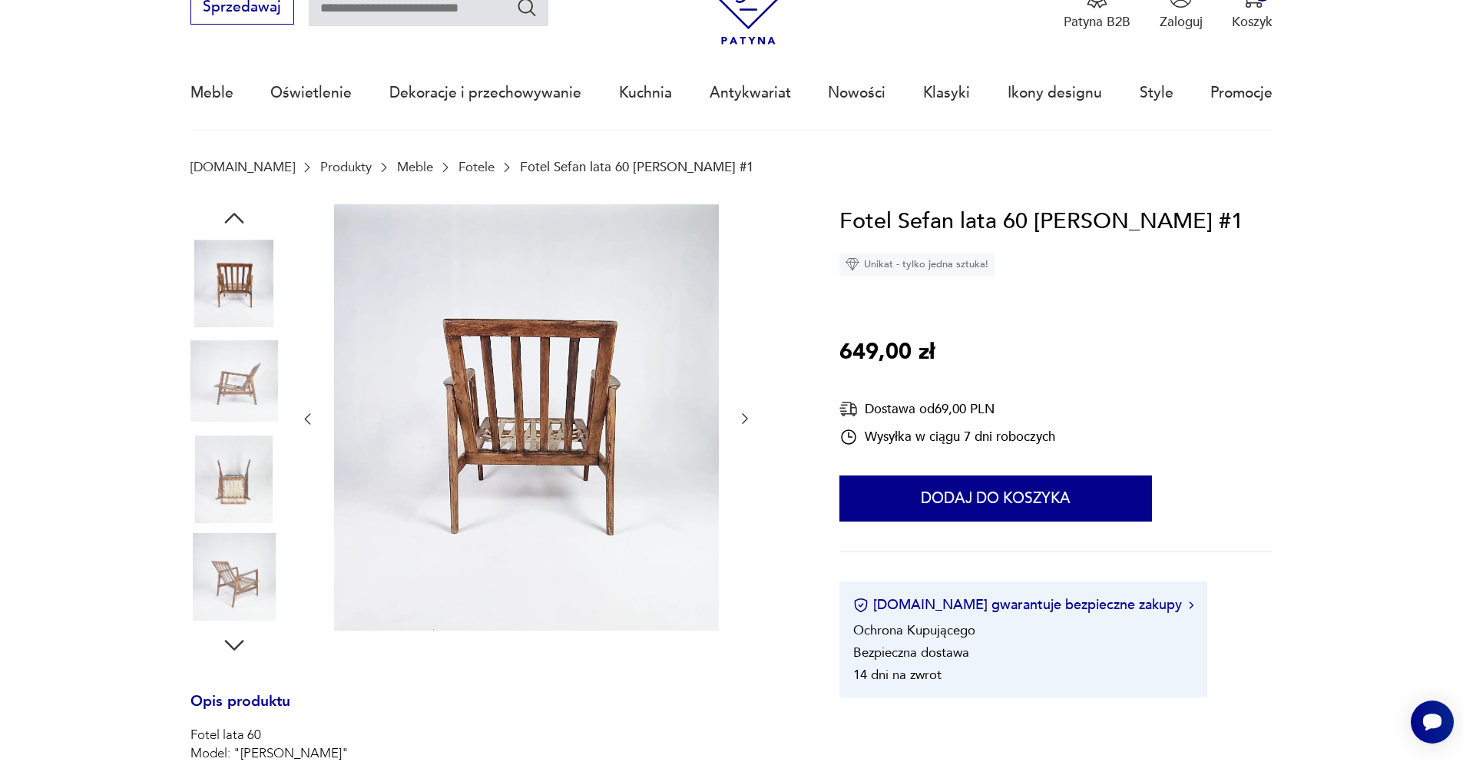
click at [746, 384] on div at bounding box center [525, 419] width 453 height 430
click at [746, 415] on icon "button" at bounding box center [744, 418] width 15 height 15
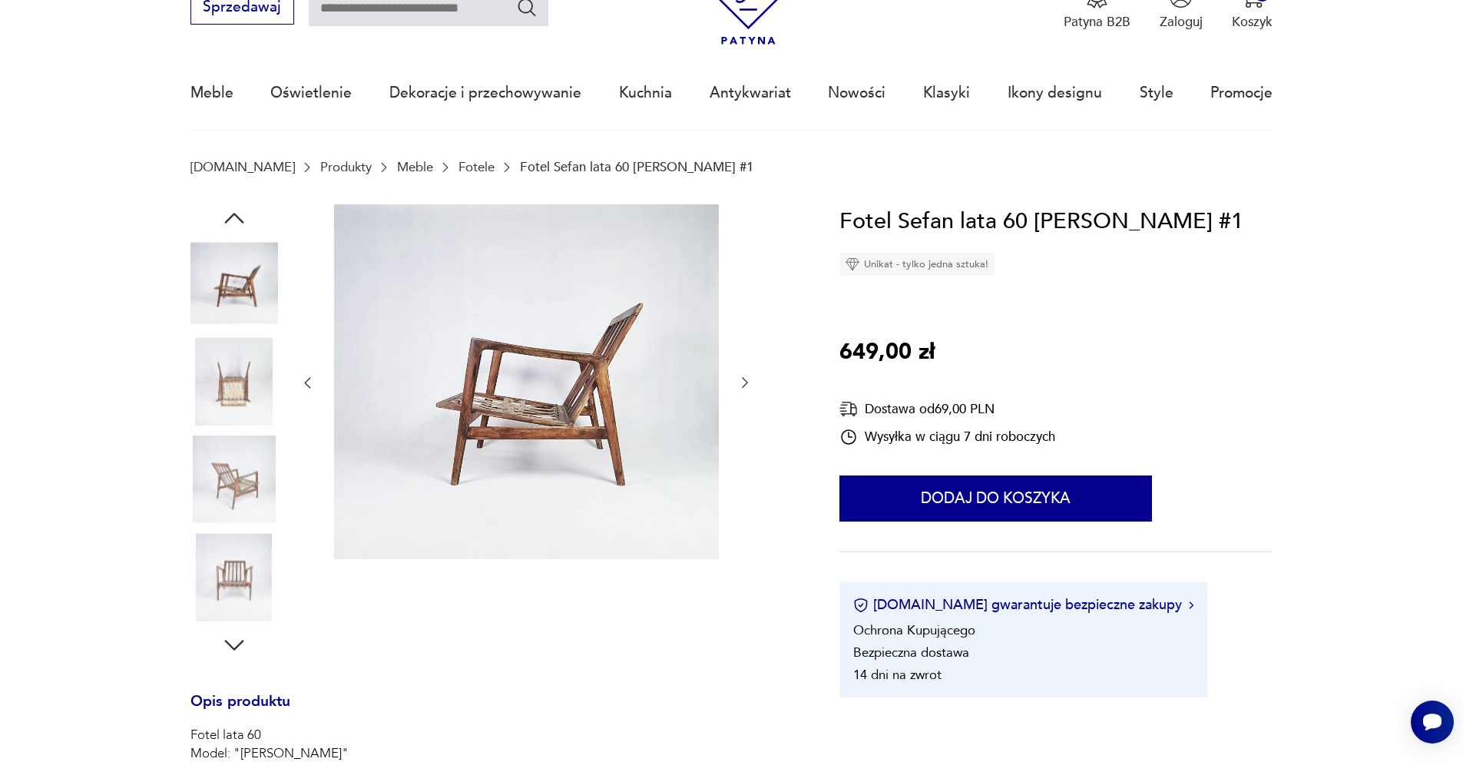
click at [746, 415] on div at bounding box center [525, 383] width 453 height 358
click at [744, 386] on icon "button" at bounding box center [745, 383] width 6 height 11
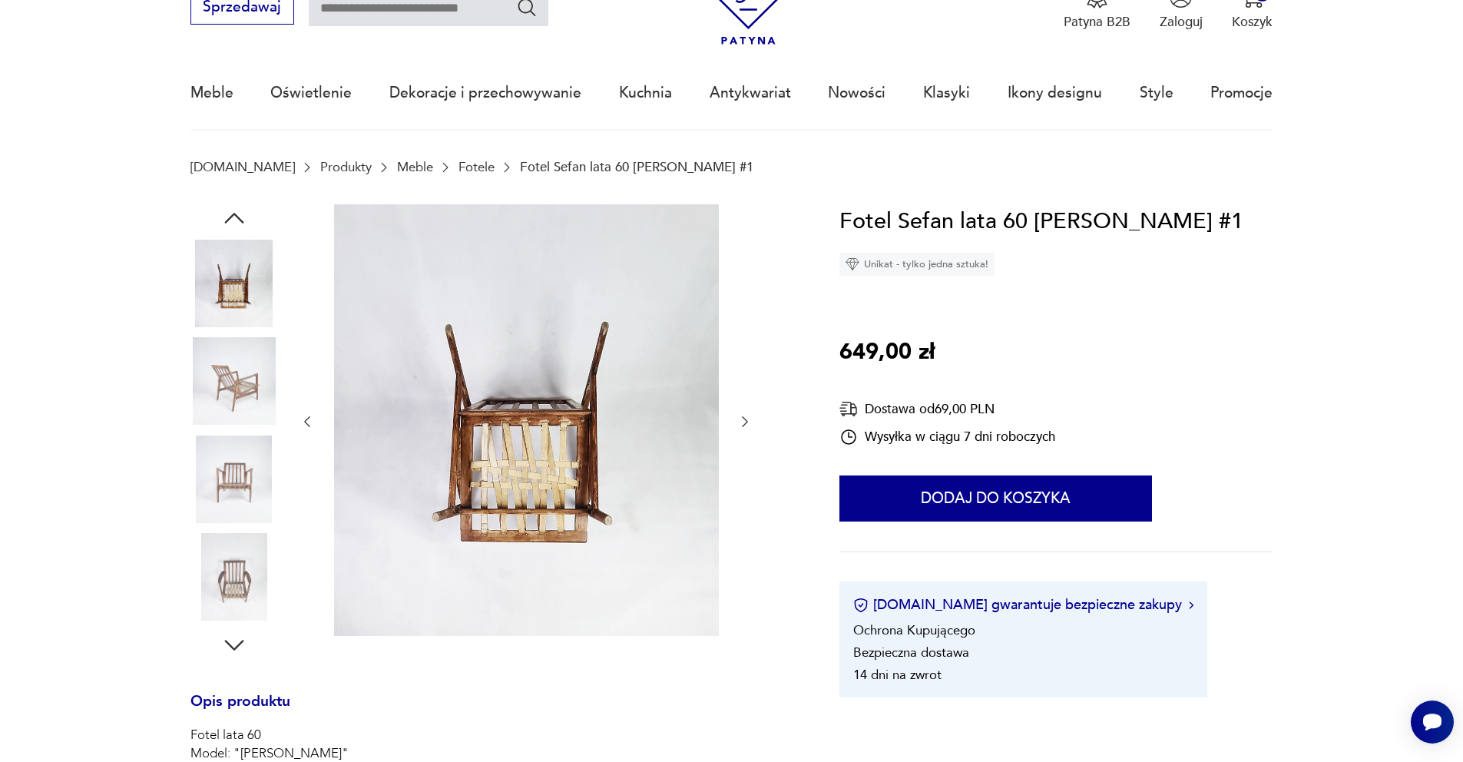
click at [744, 386] on div at bounding box center [525, 421] width 453 height 435
click at [746, 420] on icon "button" at bounding box center [745, 421] width 6 height 11
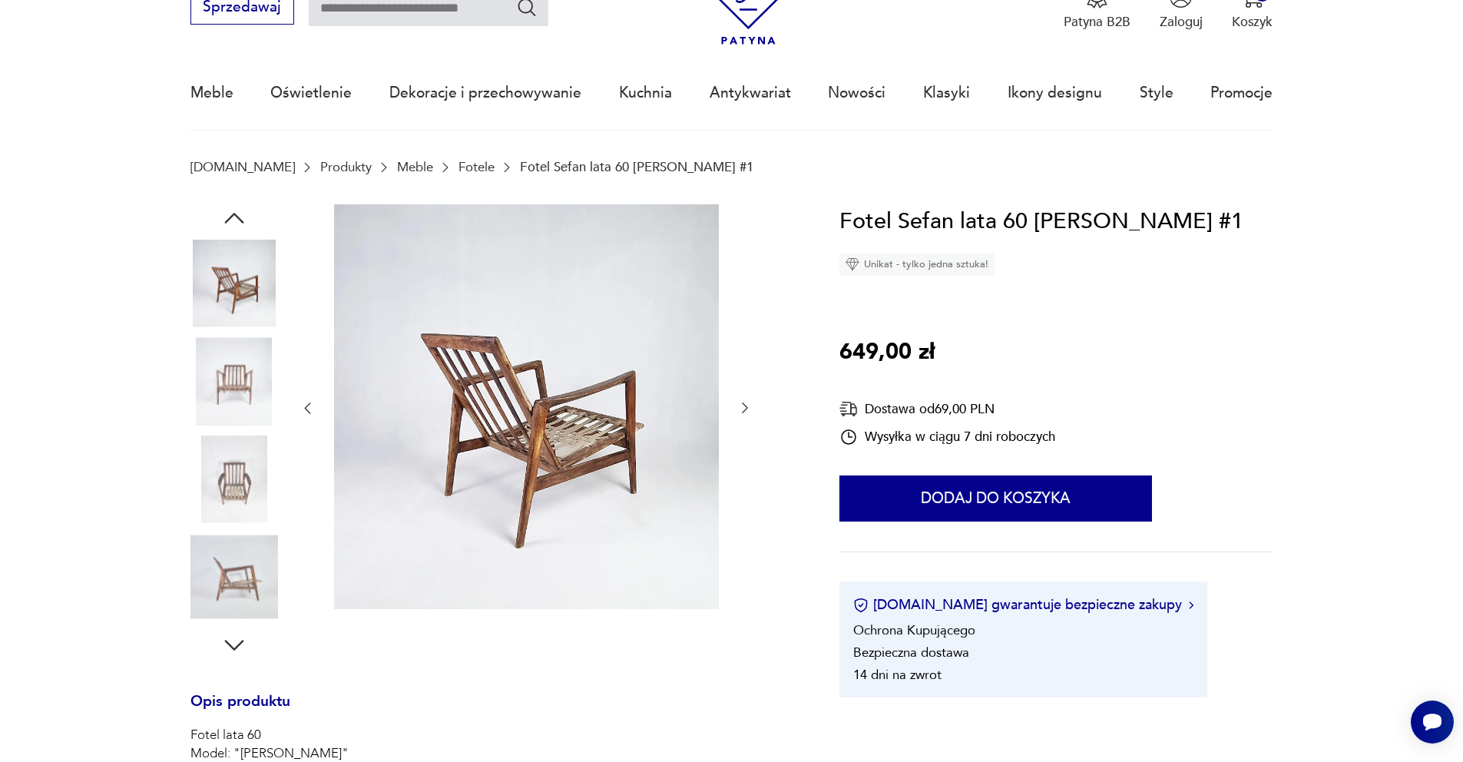
click at [746, 420] on div at bounding box center [525, 408] width 453 height 408
click at [744, 407] on icon "button" at bounding box center [744, 407] width 15 height 15
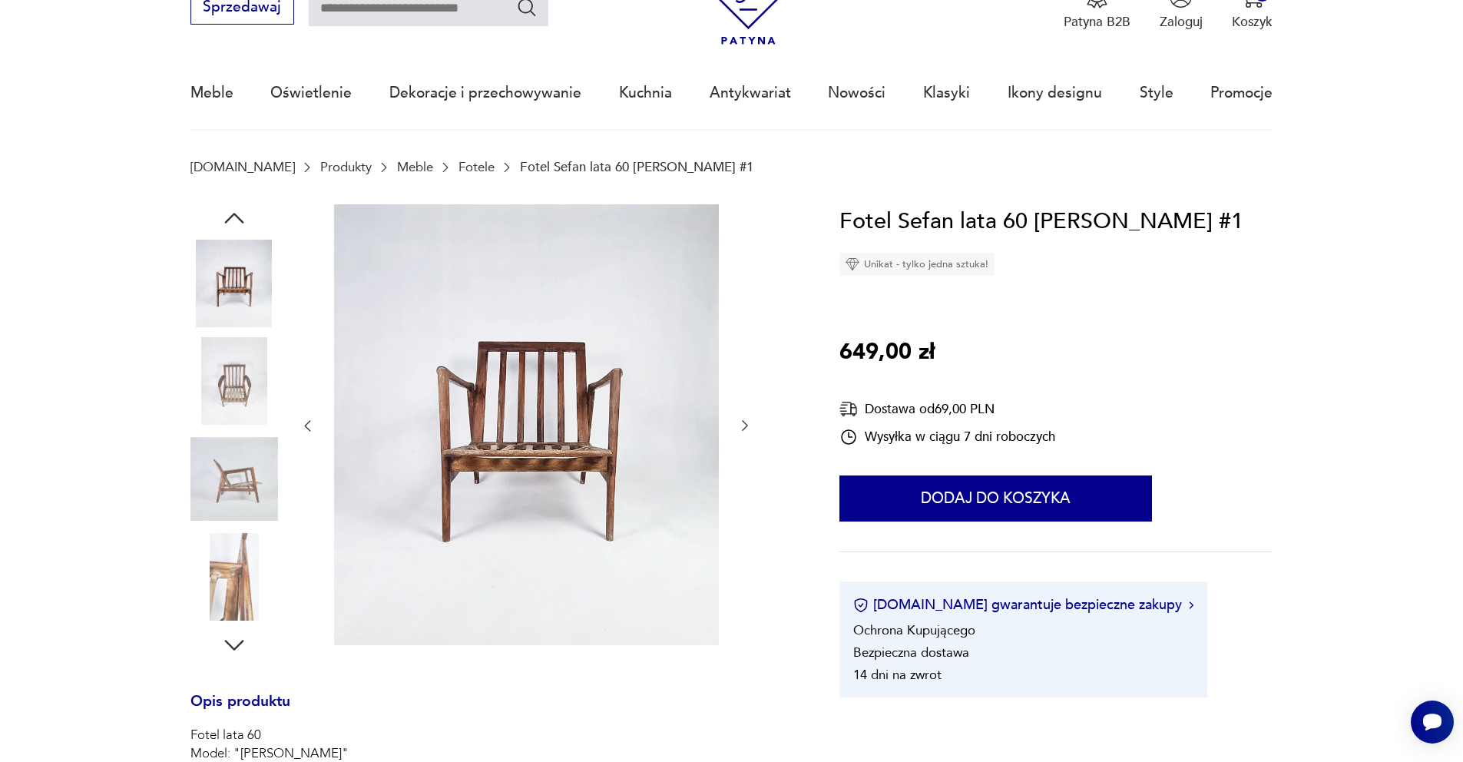
click at [744, 407] on div at bounding box center [525, 426] width 453 height 444
click at [743, 427] on icon "button" at bounding box center [744, 425] width 15 height 15
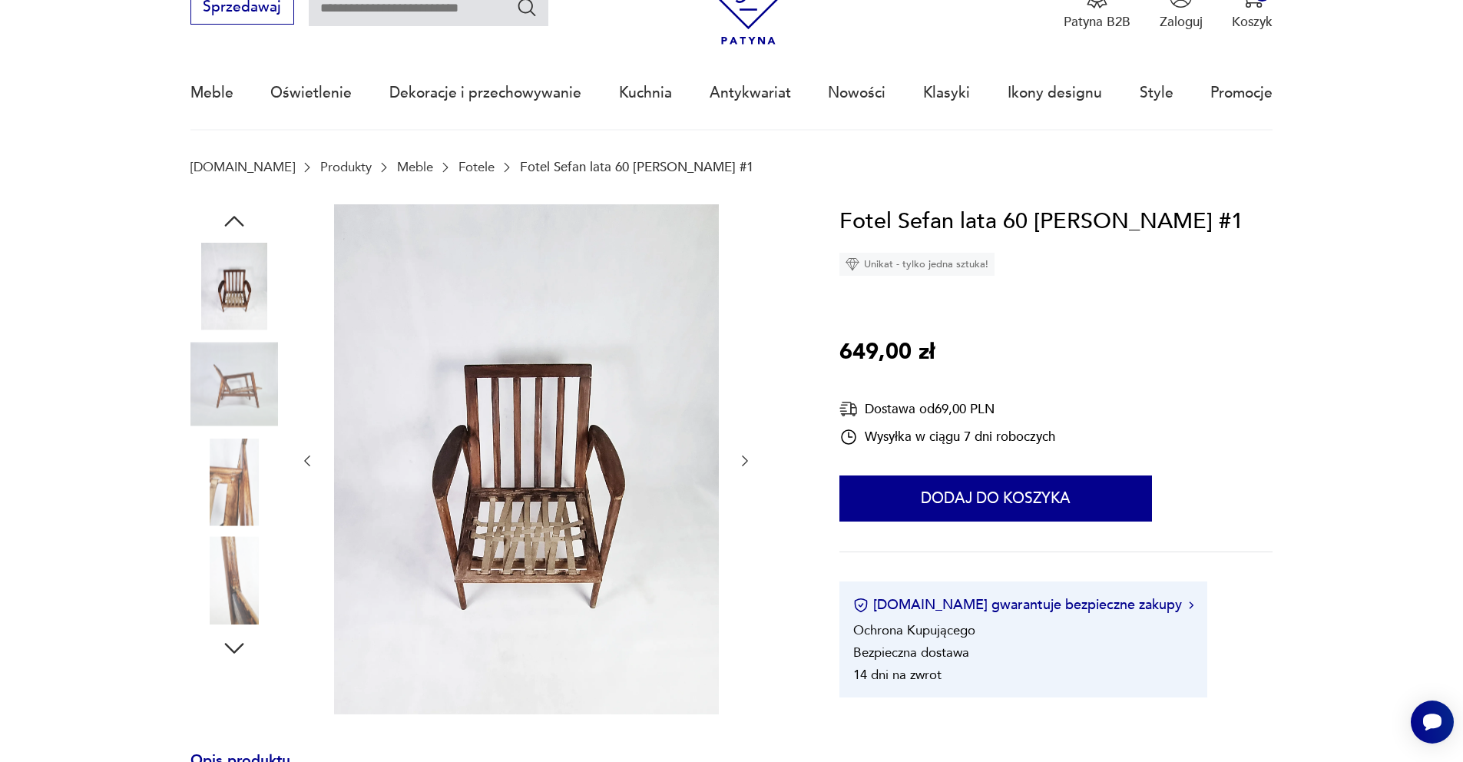
click at [255, 389] on img at bounding box center [234, 384] width 88 height 88
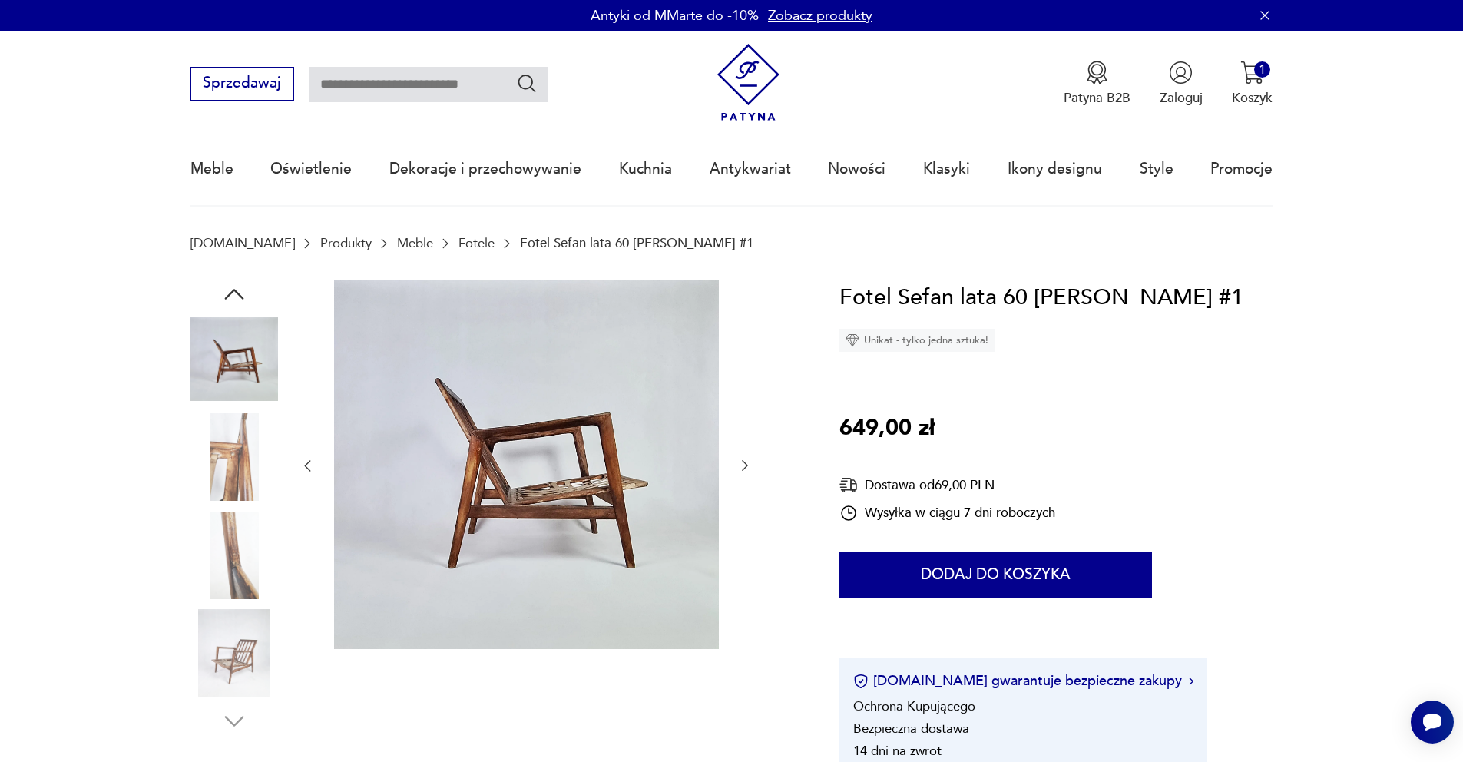
scroll to position [27, 0]
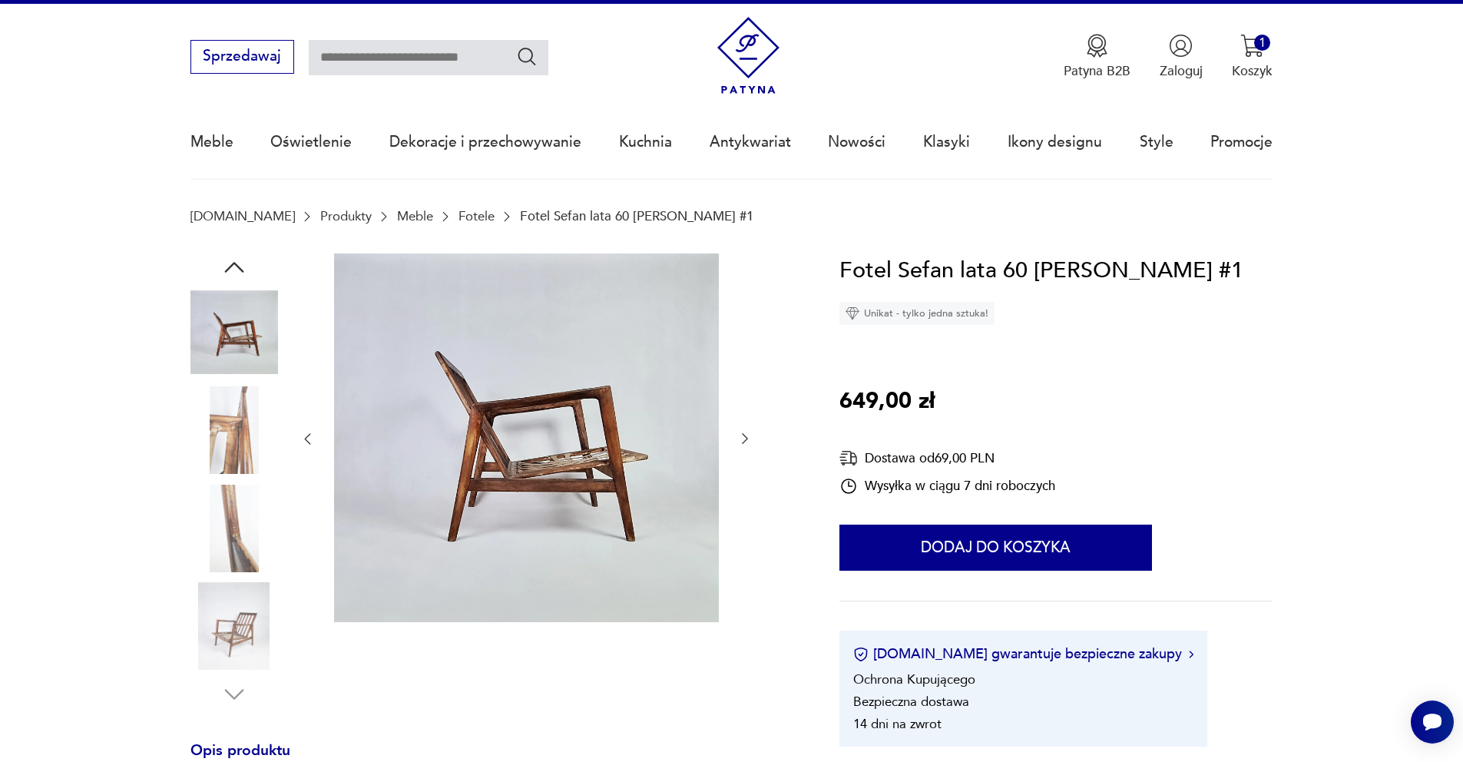
click at [742, 438] on icon "button" at bounding box center [744, 438] width 15 height 15
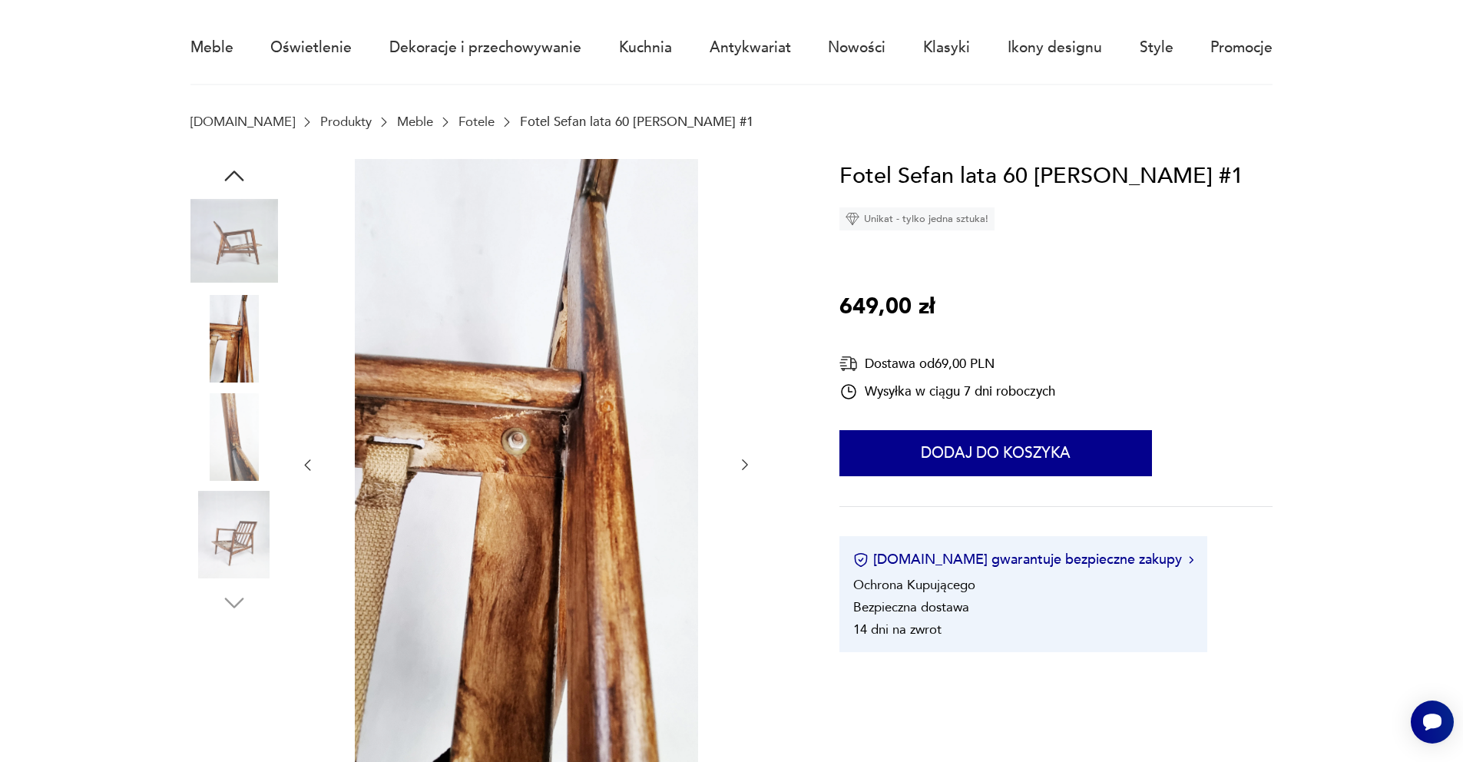
scroll to position [124, 0]
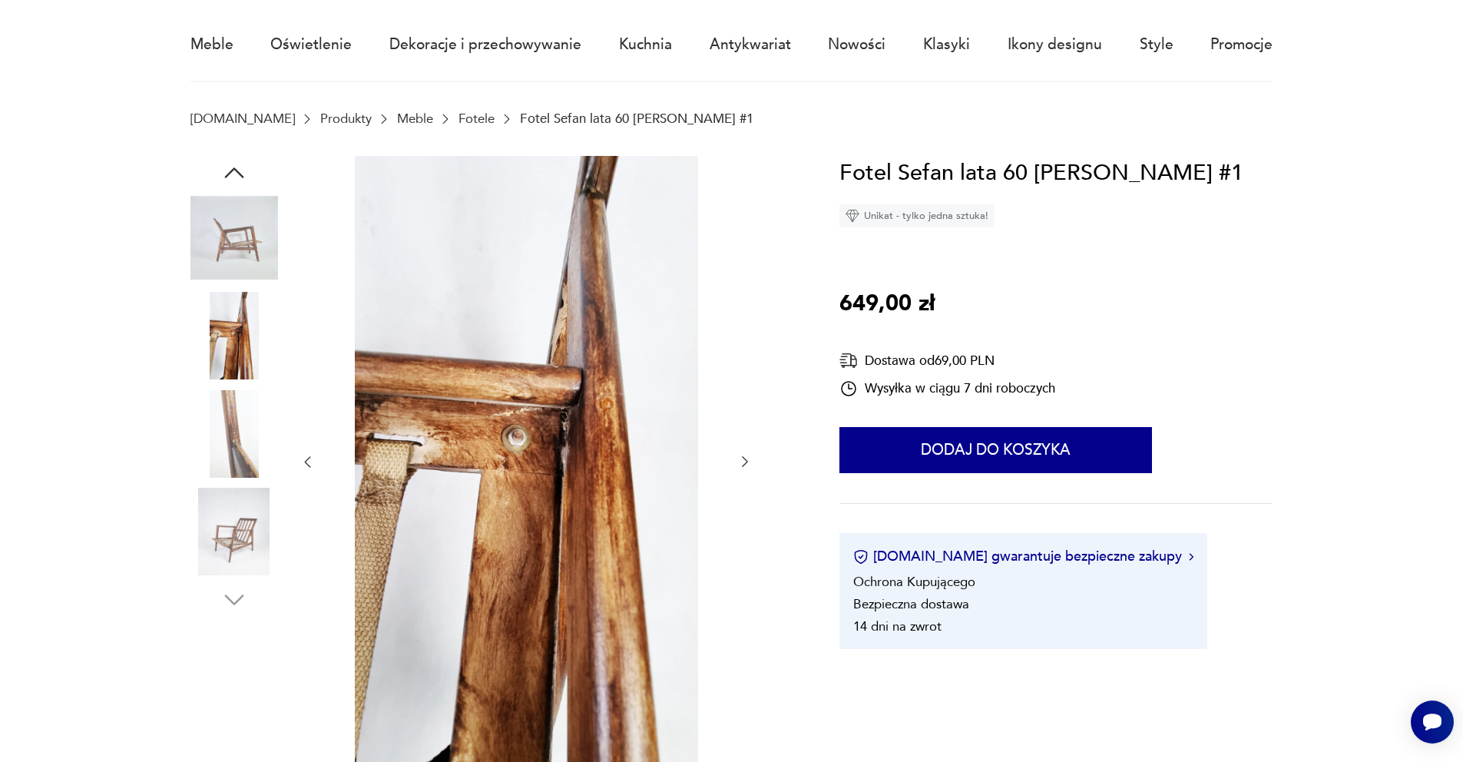
click at [745, 456] on icon "button" at bounding box center [744, 461] width 15 height 15
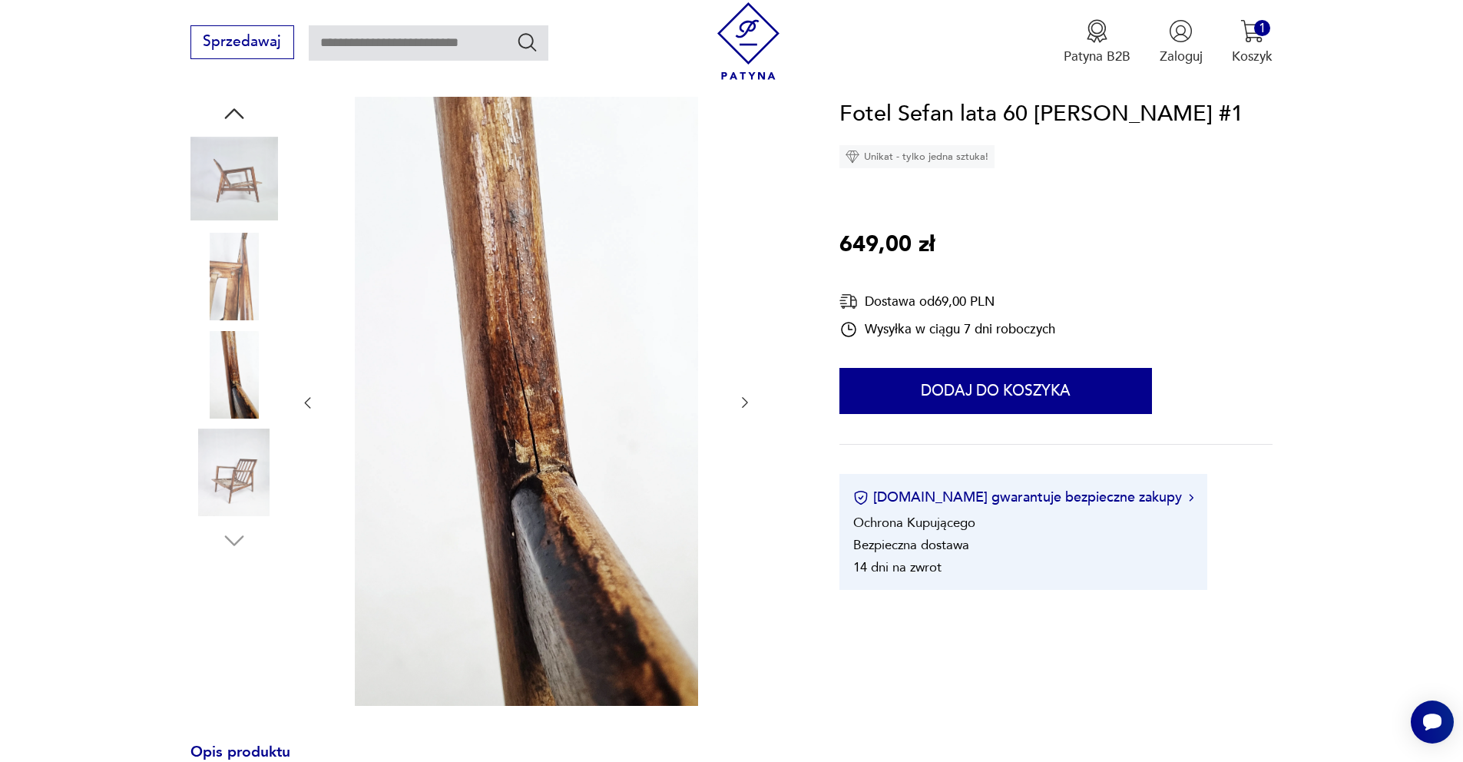
scroll to position [186, 0]
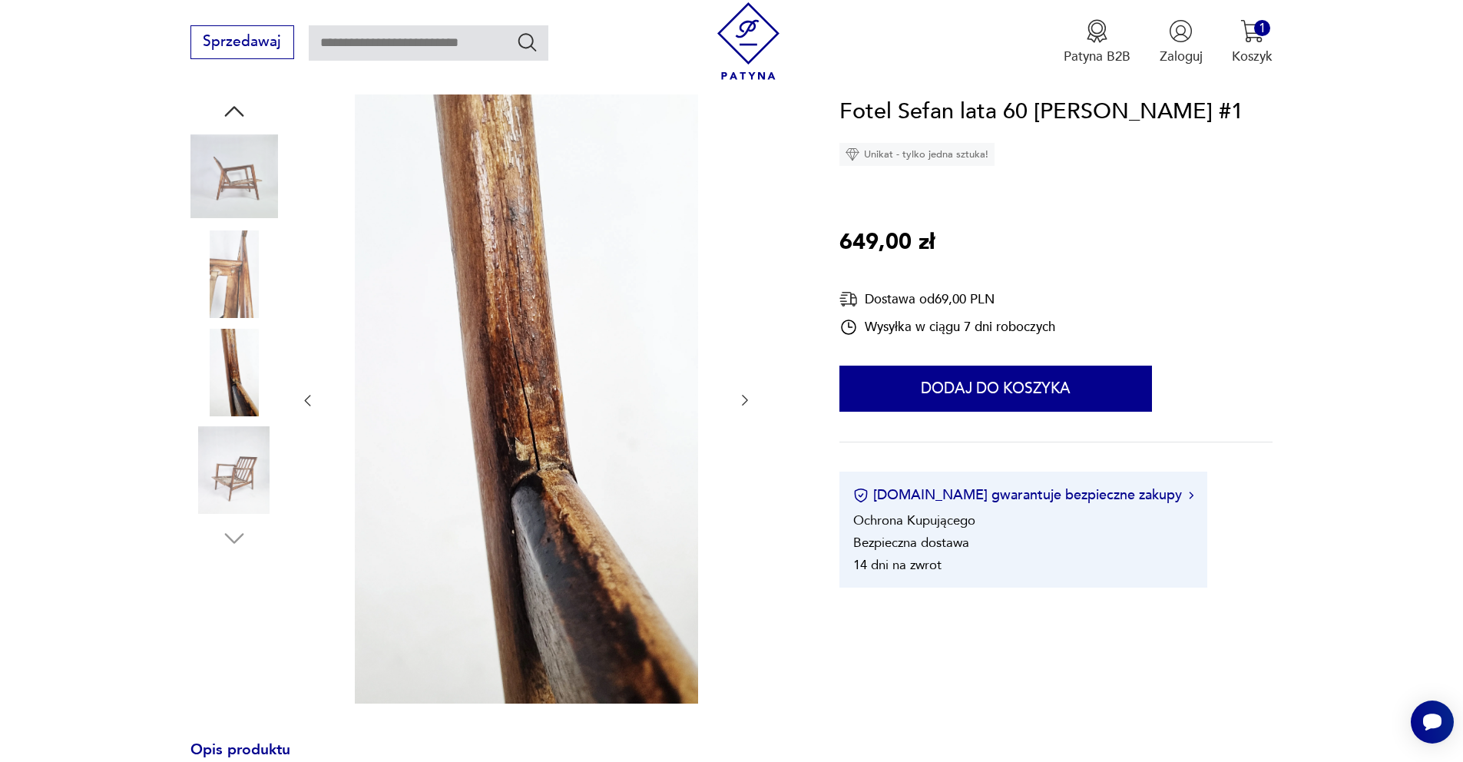
click at [746, 405] on icon "button" at bounding box center [744, 399] width 15 height 15
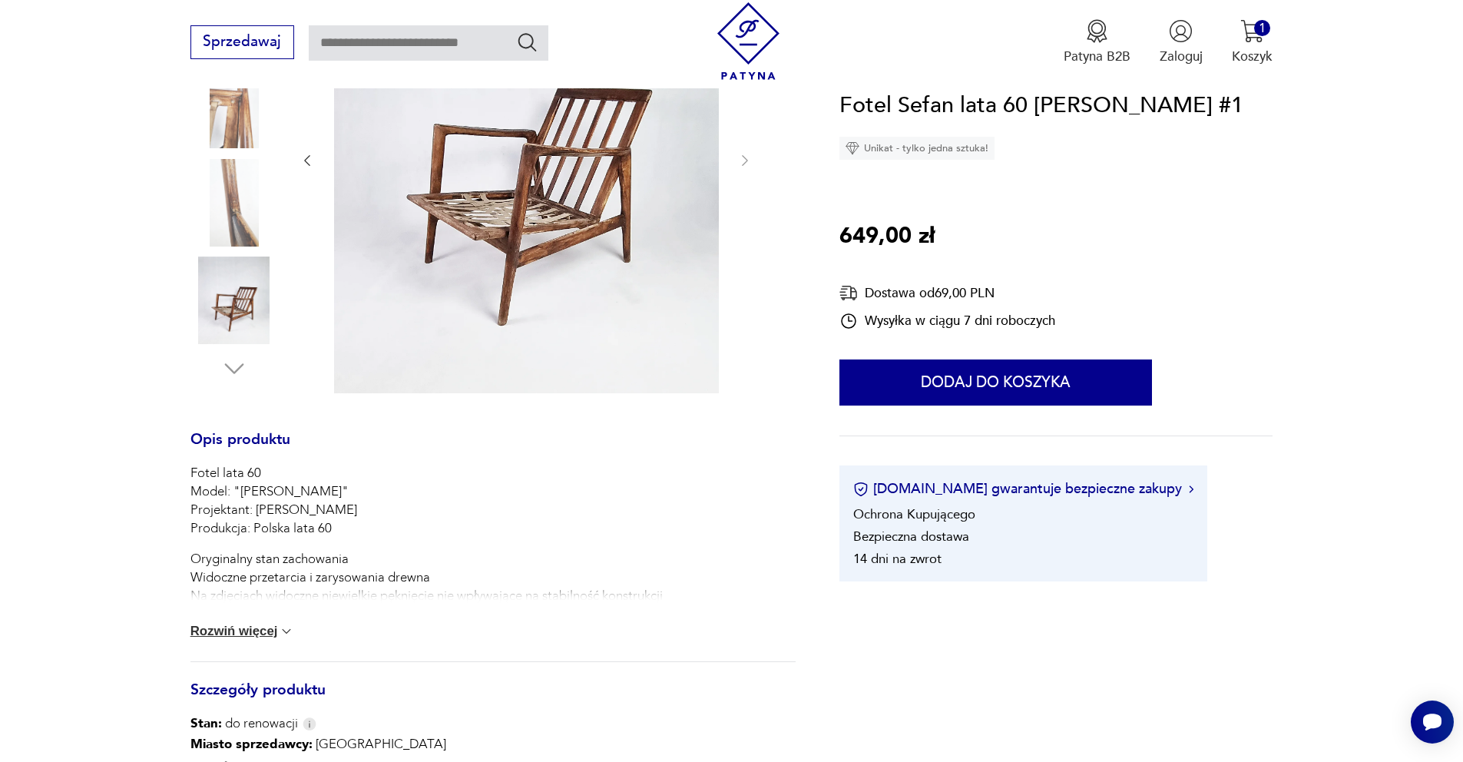
scroll to position [418, 0]
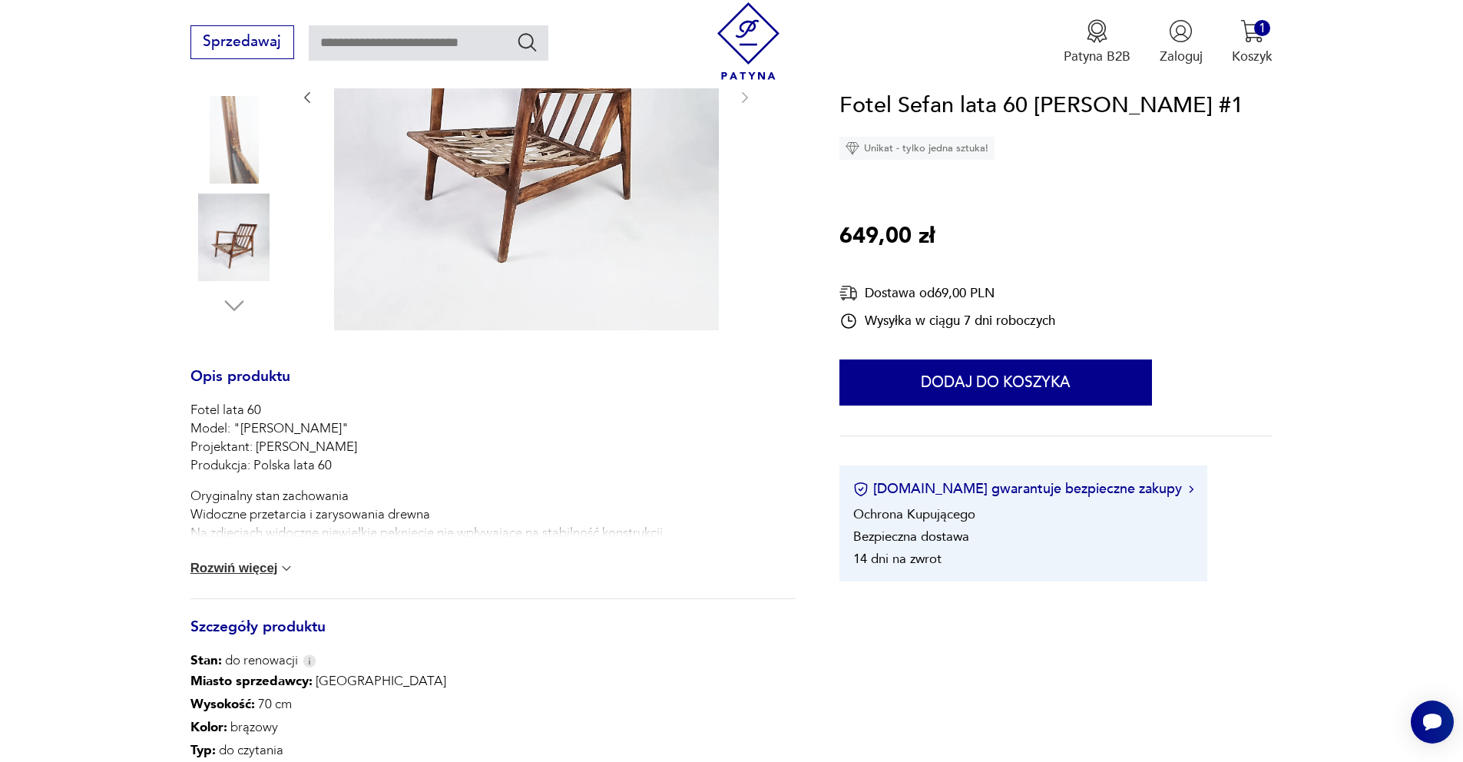
click at [260, 573] on button "Rozwiń więcej" at bounding box center [242, 567] width 104 height 15
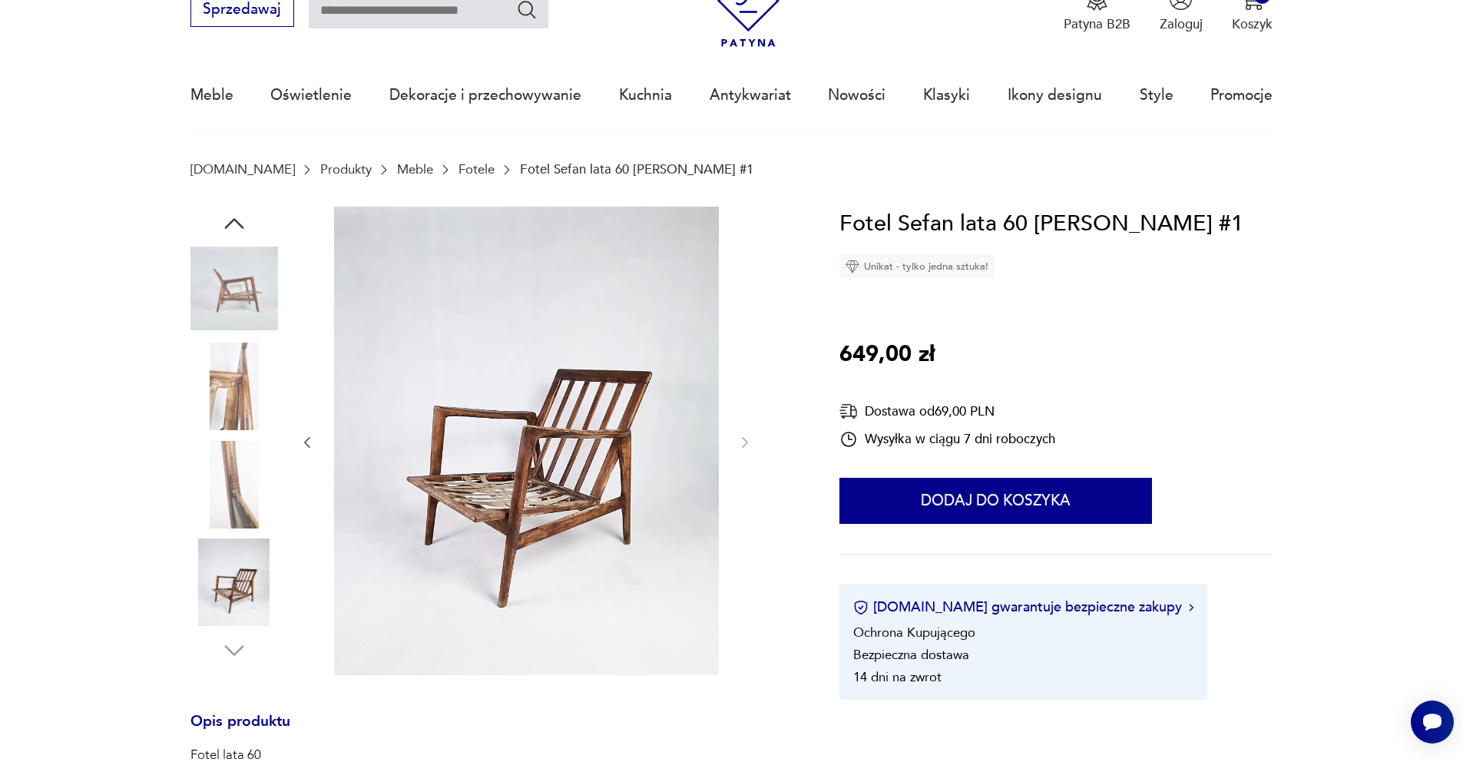
scroll to position [0, 0]
